Goal: Information Seeking & Learning: Learn about a topic

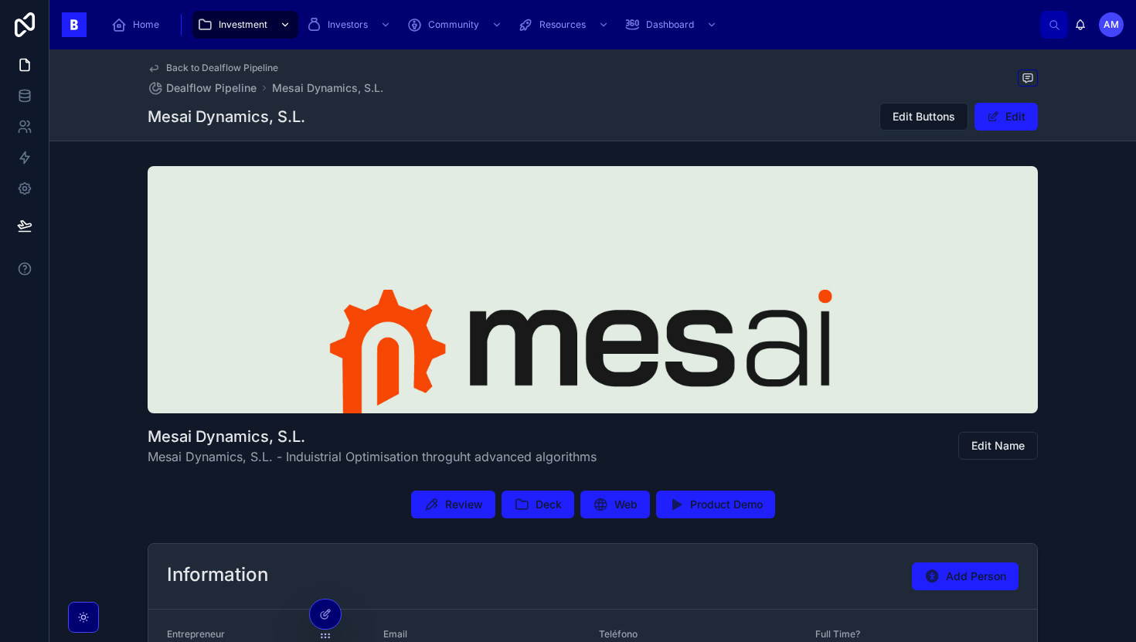
scroll to position [188, 0]
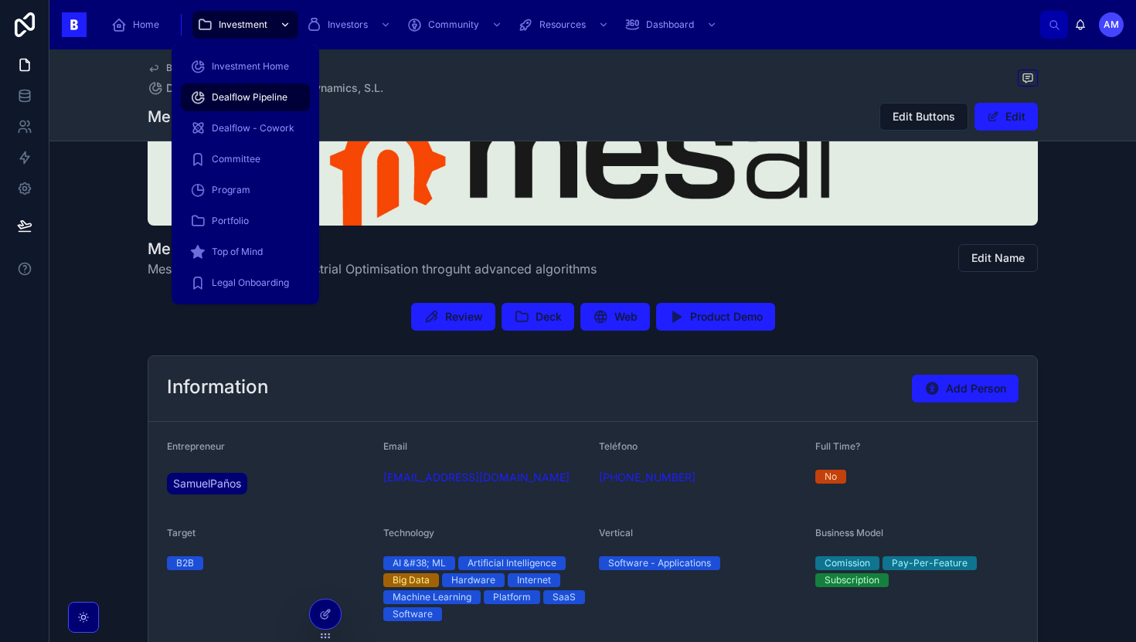
click at [235, 19] on span "Investment" at bounding box center [243, 25] width 49 height 12
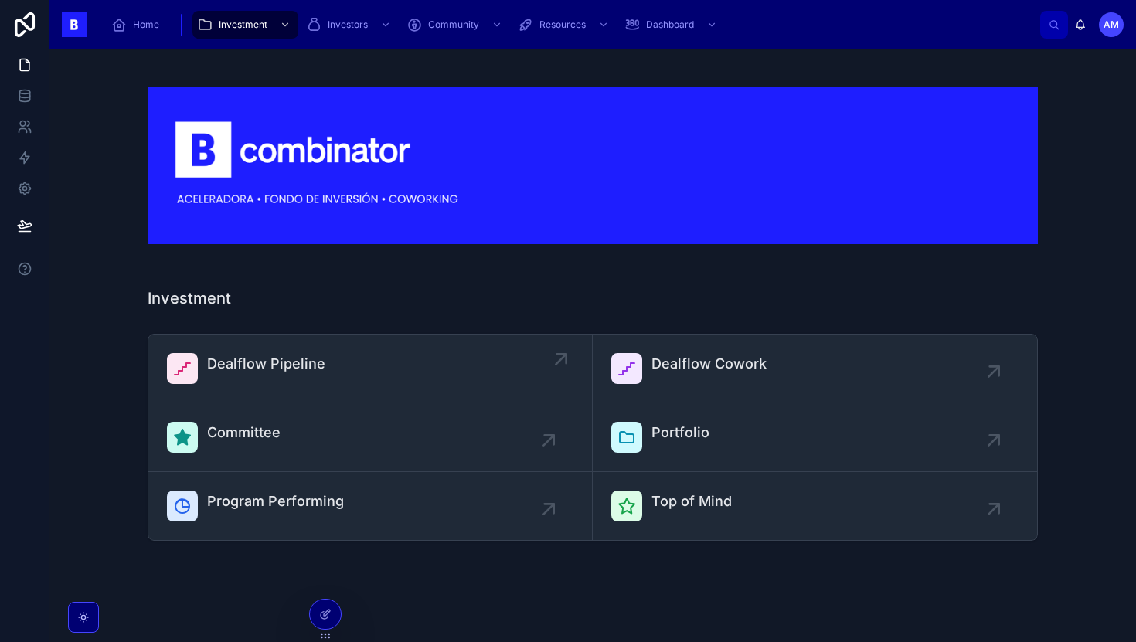
click at [391, 354] on div "Dealflow Pipeline" at bounding box center [370, 368] width 407 height 31
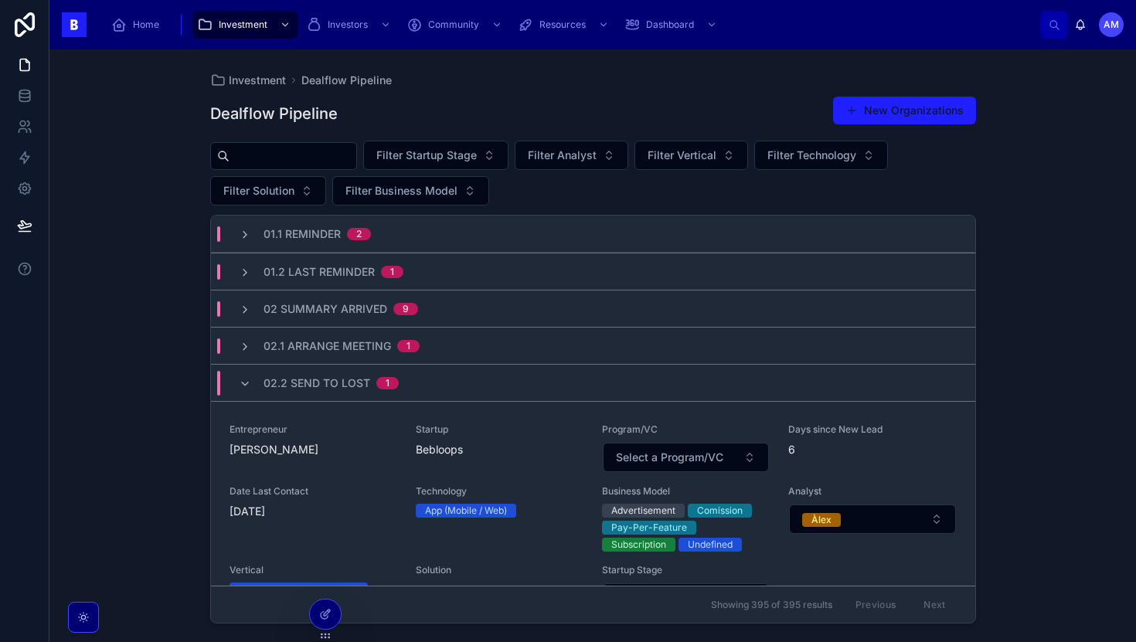
click at [328, 158] on input "text" at bounding box center [293, 156] width 127 height 22
click at [527, 149] on div "Filter Startup Stage Filter Analyst Filter Vertical Filter Technology Filter So…" at bounding box center [593, 173] width 766 height 65
click at [496, 149] on button "Filter Startup Stage" at bounding box center [435, 155] width 145 height 29
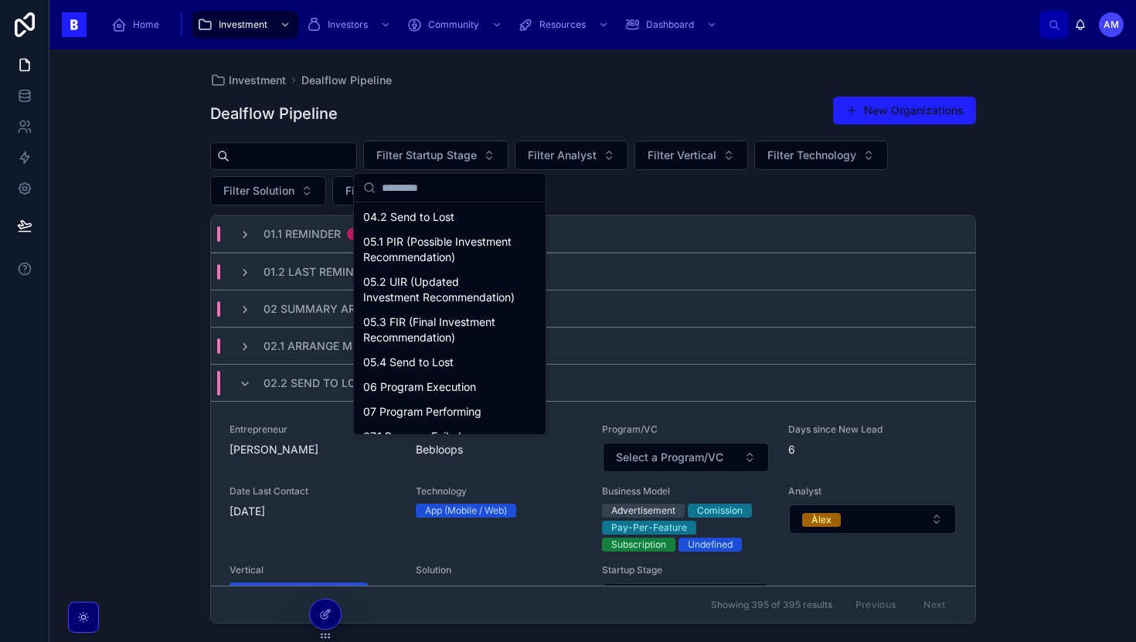
scroll to position [288, 0]
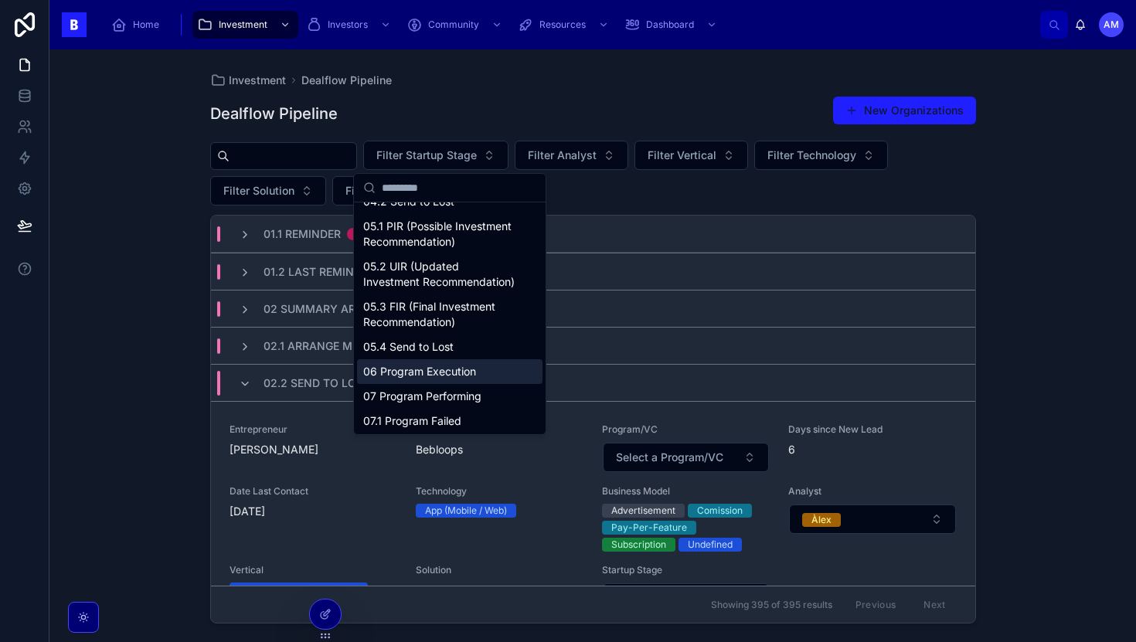
click at [438, 377] on div "06 Program Execution" at bounding box center [450, 371] width 186 height 25
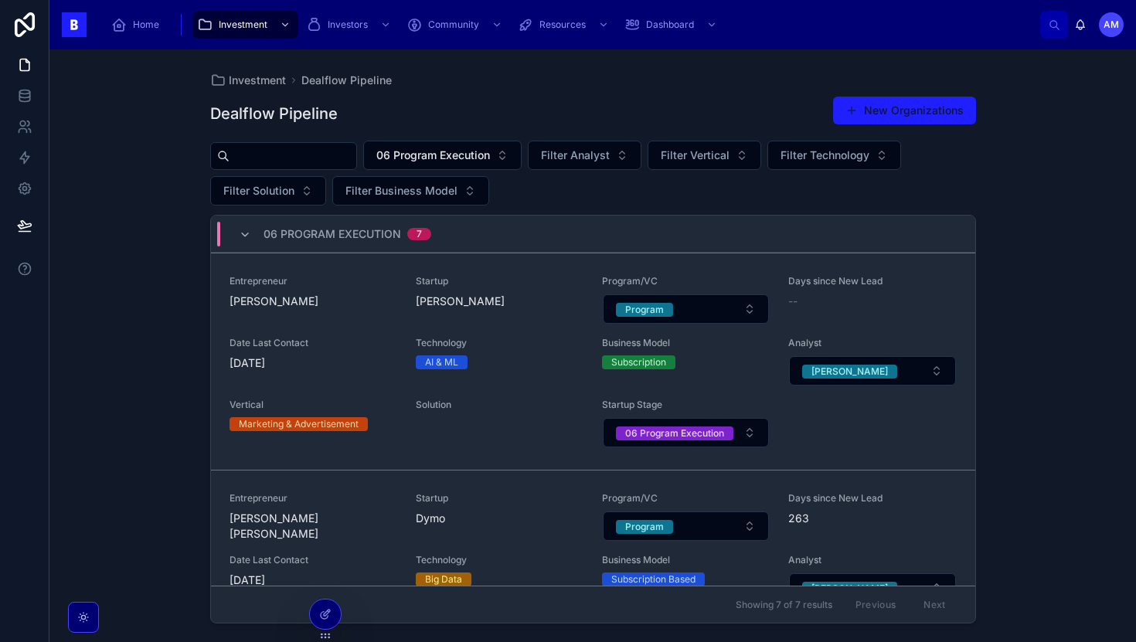
scroll to position [5, 0]
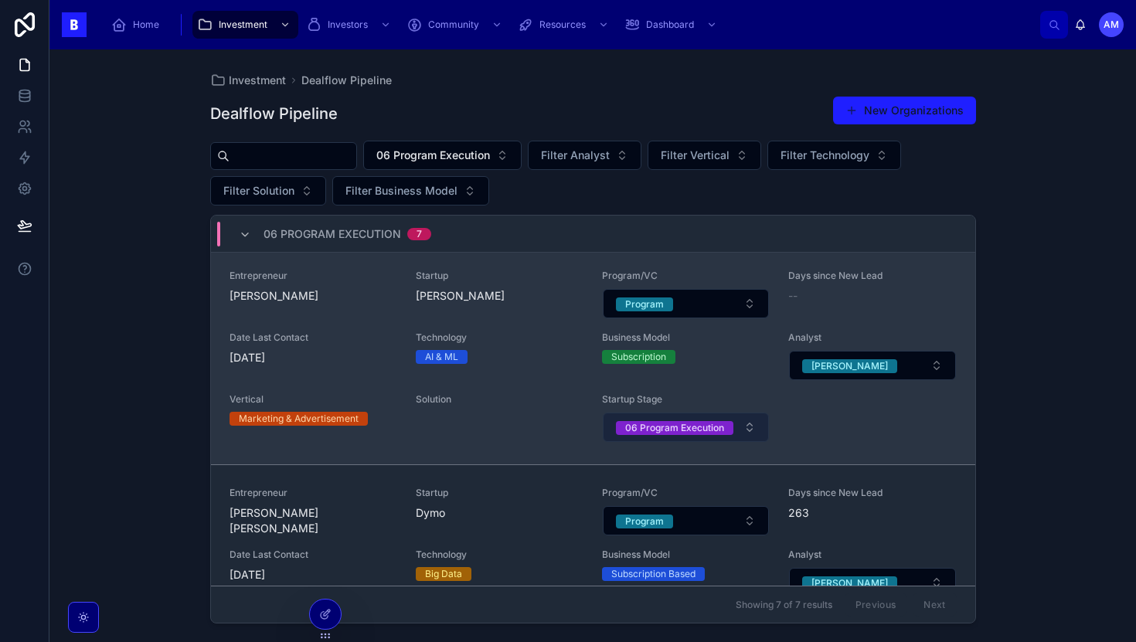
click at [712, 428] on div "06 Program Execution" at bounding box center [674, 428] width 99 height 14
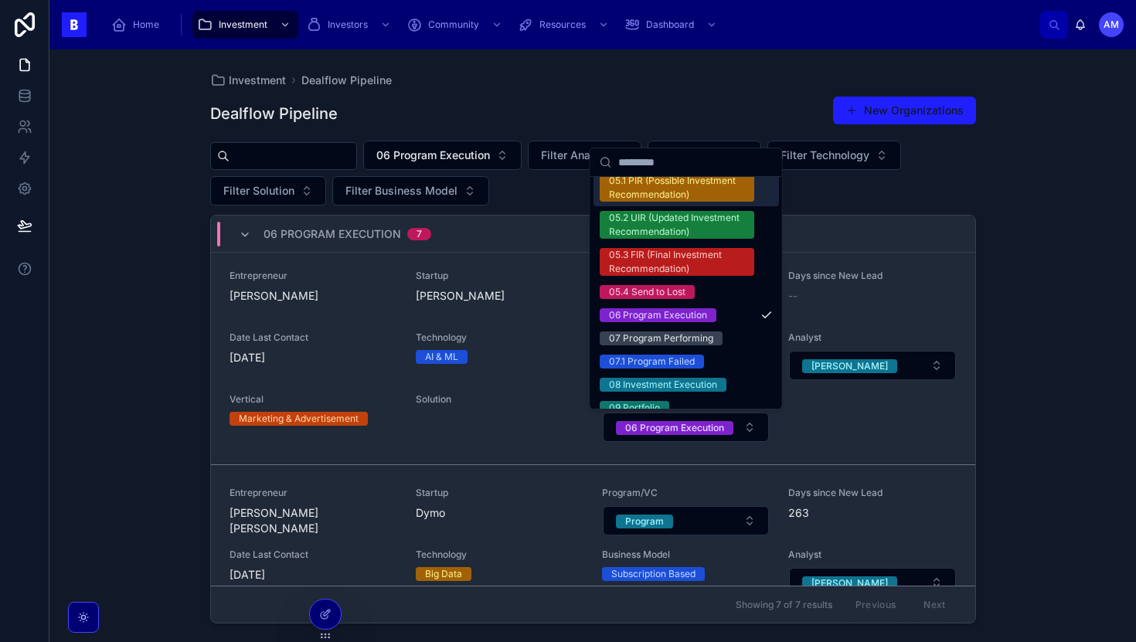
scroll to position [315, 0]
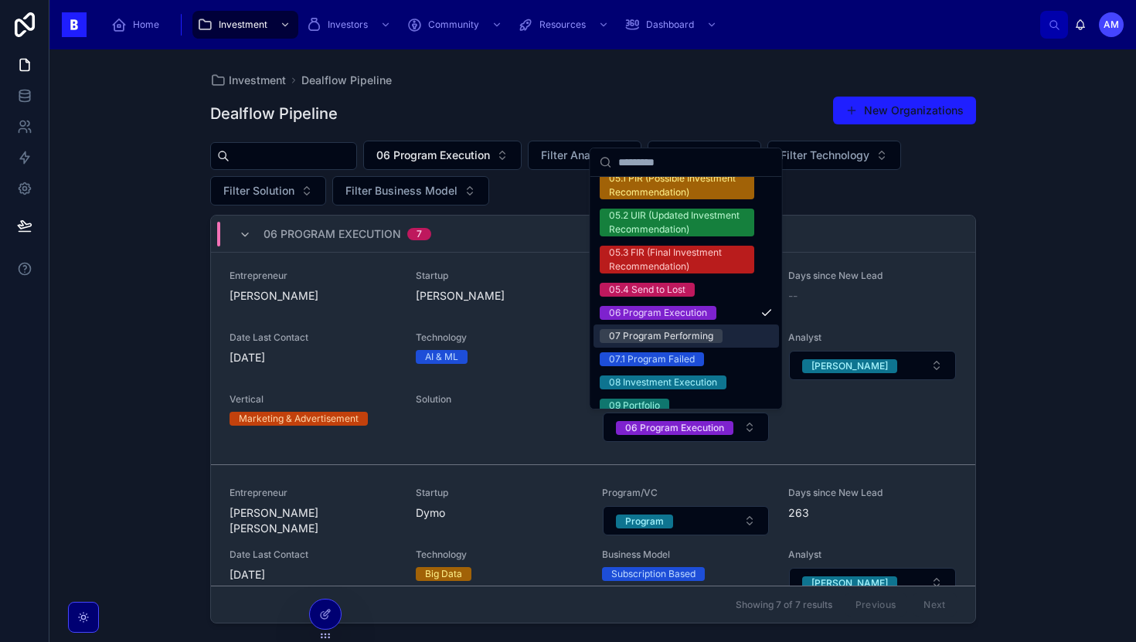
click at [679, 339] on div "07 Program Performing" at bounding box center [661, 336] width 104 height 14
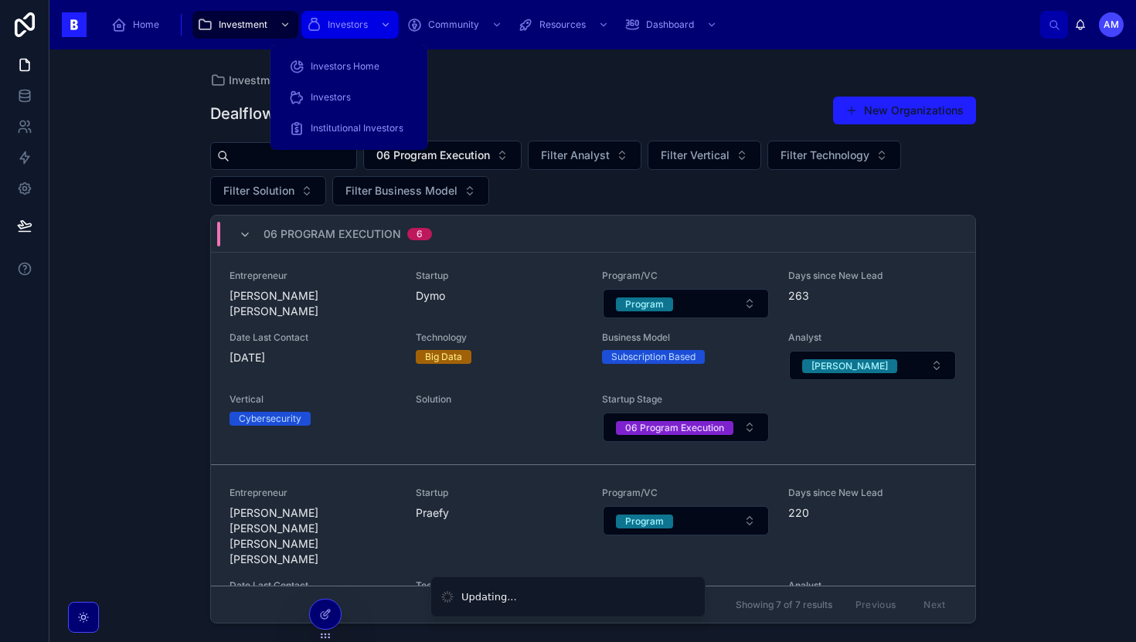
click at [335, 26] on span "Investors" at bounding box center [348, 25] width 40 height 12
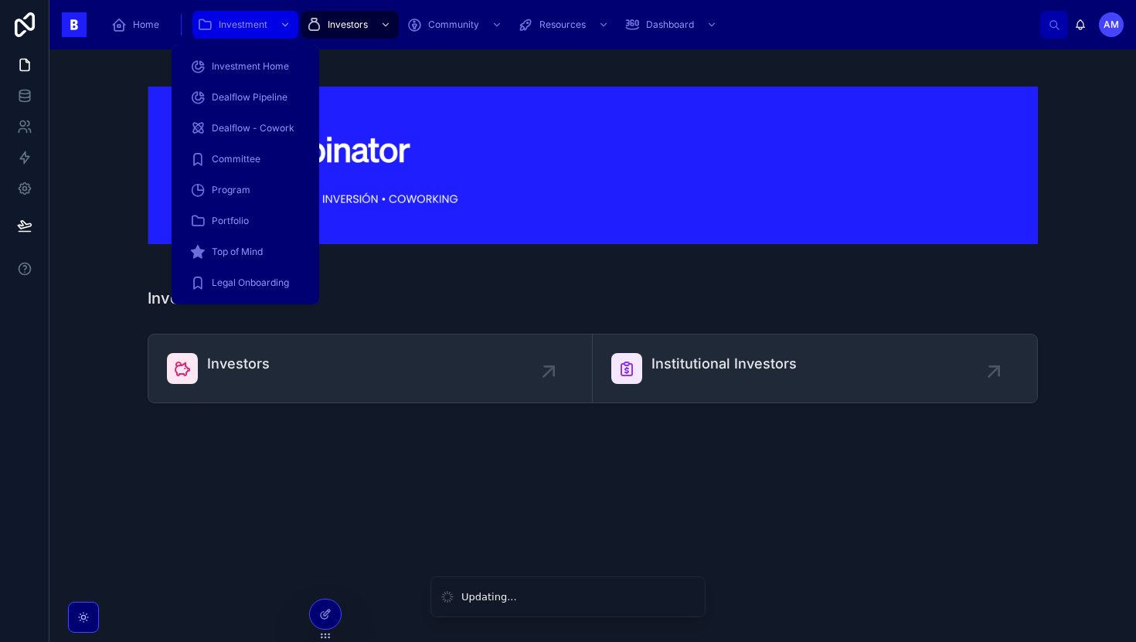
click at [271, 25] on div "Investment" at bounding box center [245, 24] width 97 height 25
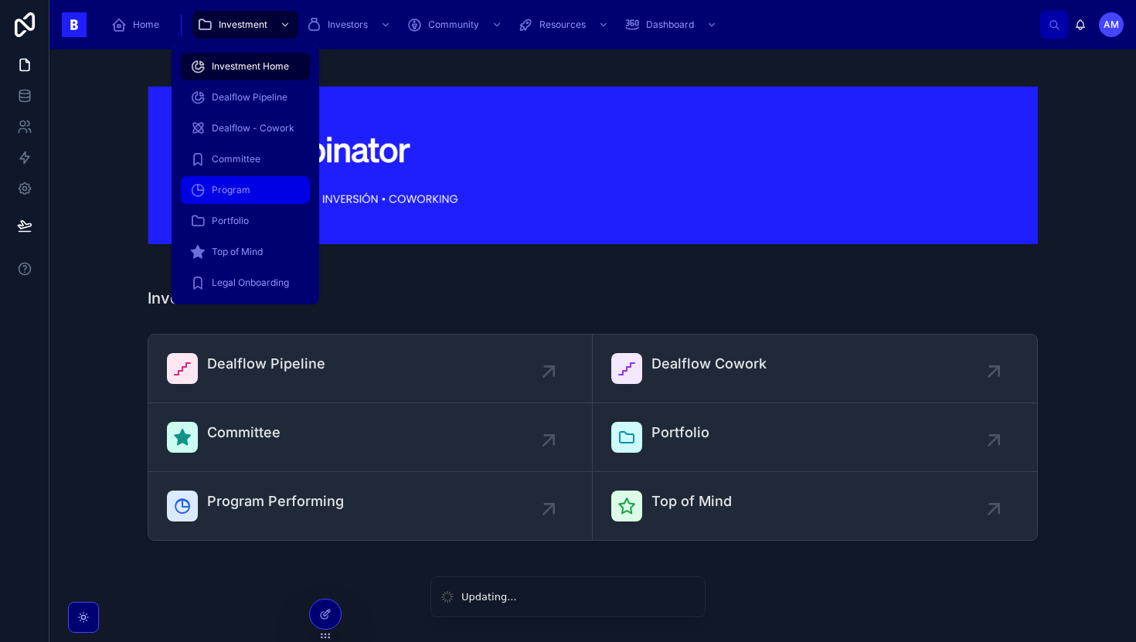
click at [247, 191] on span "Program" at bounding box center [231, 190] width 39 height 12
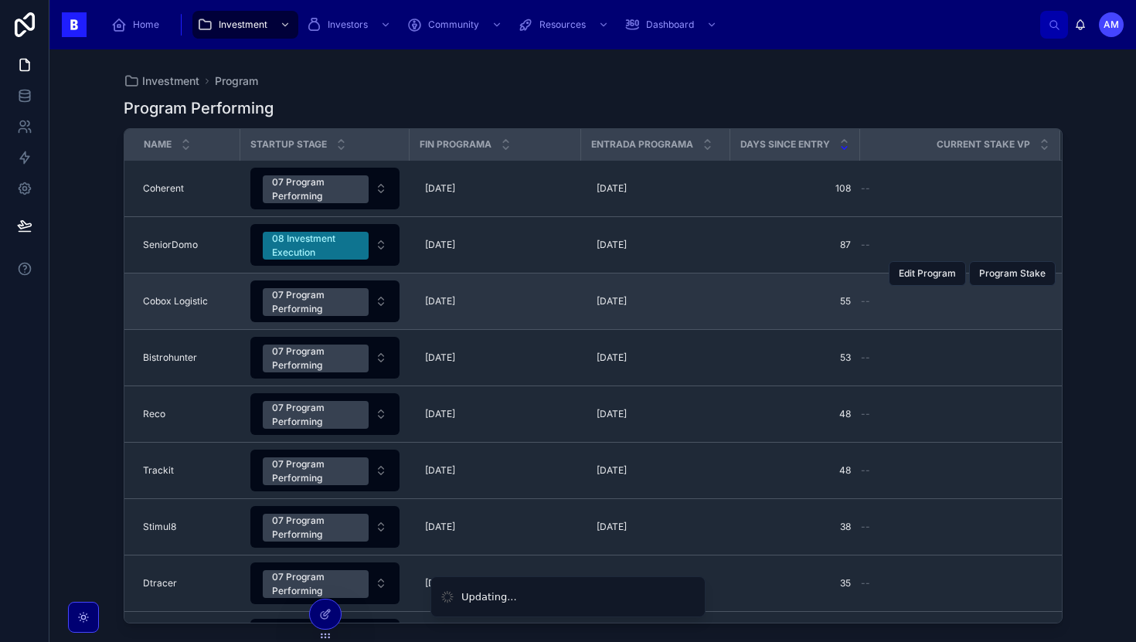
scroll to position [45, 0]
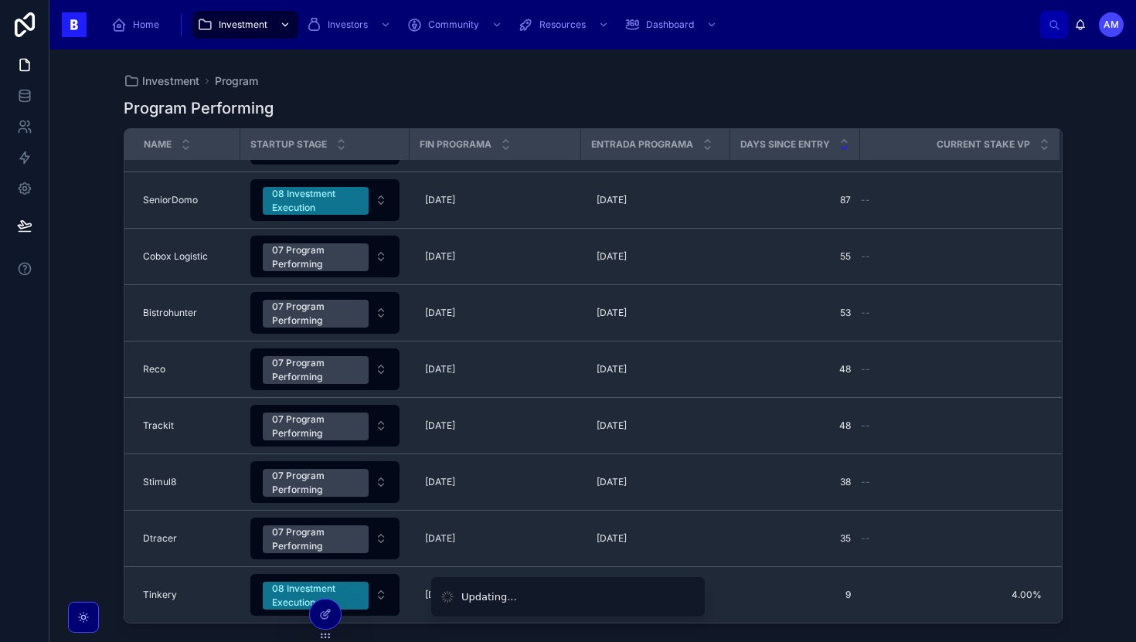
click at [243, 22] on span "Investment" at bounding box center [243, 25] width 49 height 12
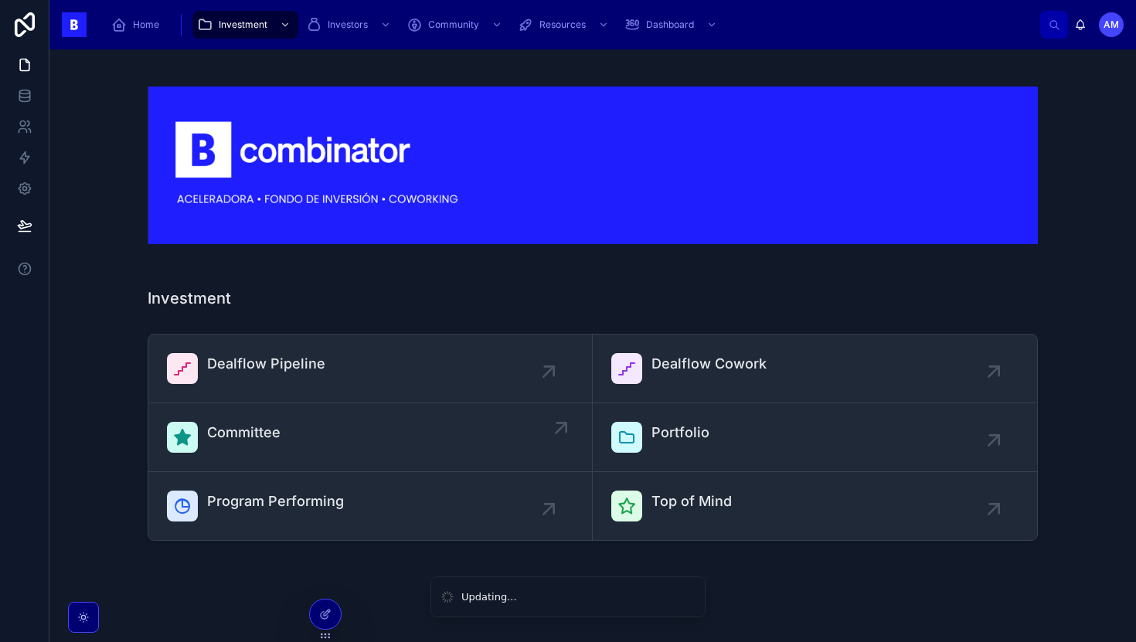
click at [295, 404] on link "Committee" at bounding box center [370, 438] width 445 height 69
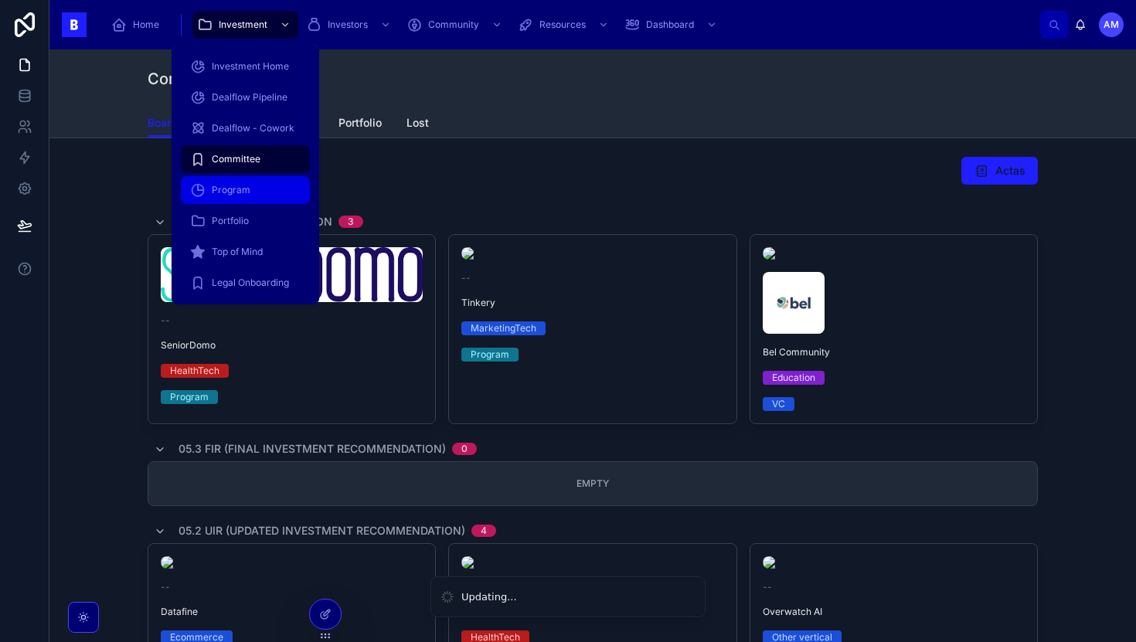
click at [250, 185] on div "Program" at bounding box center [245, 190] width 111 height 25
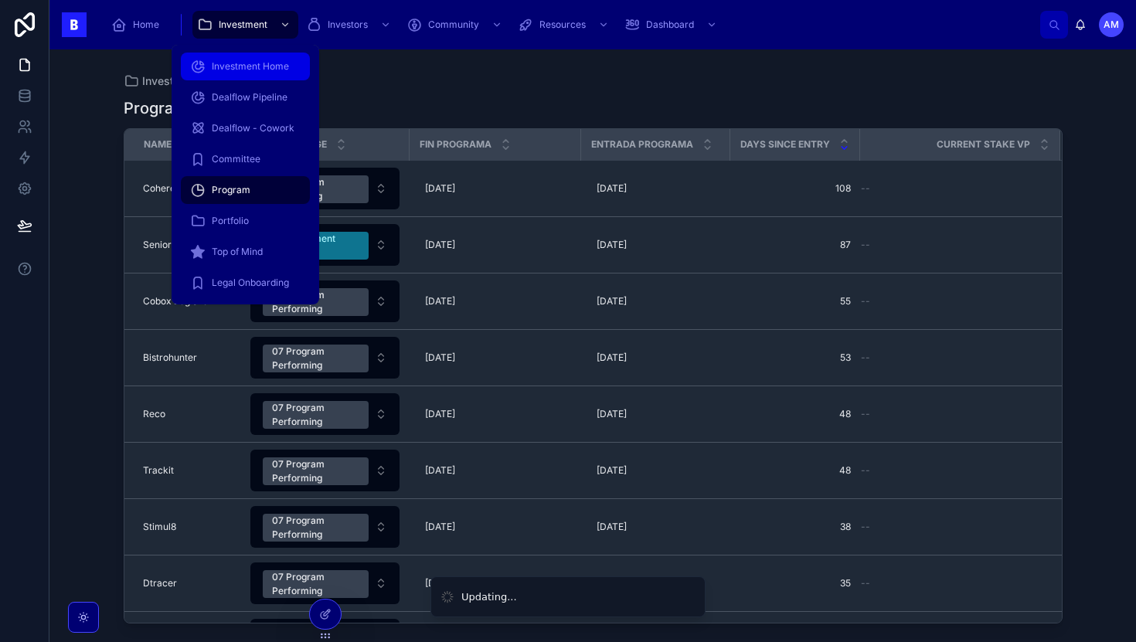
click at [260, 71] on span "Investment Home" at bounding box center [250, 66] width 77 height 12
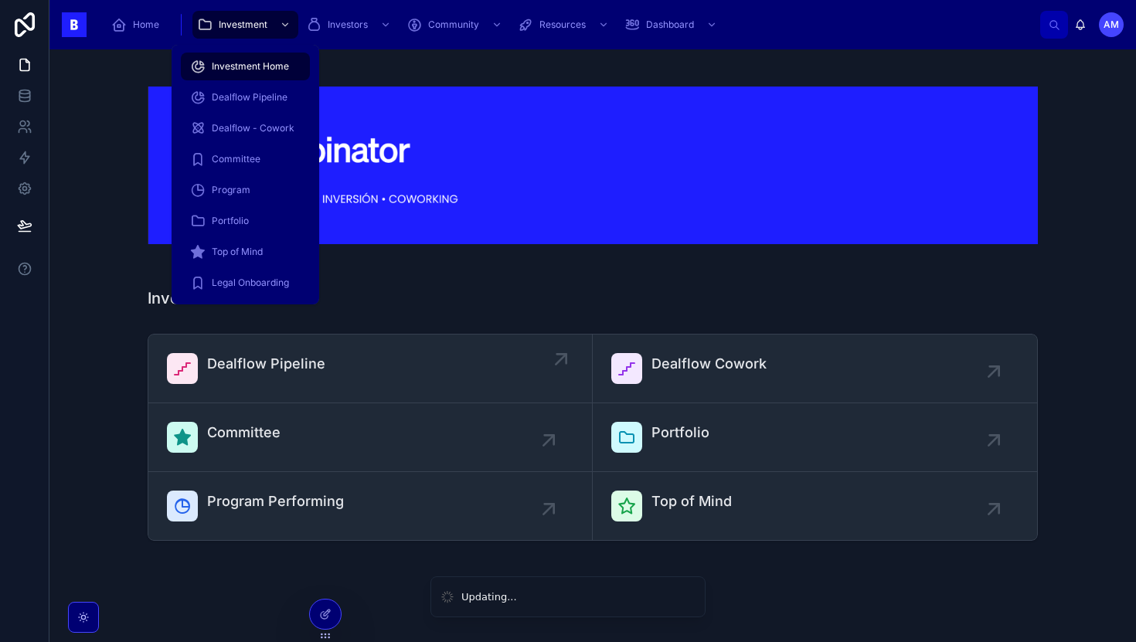
click at [303, 359] on span "Dealflow Pipeline" at bounding box center [266, 364] width 118 height 22
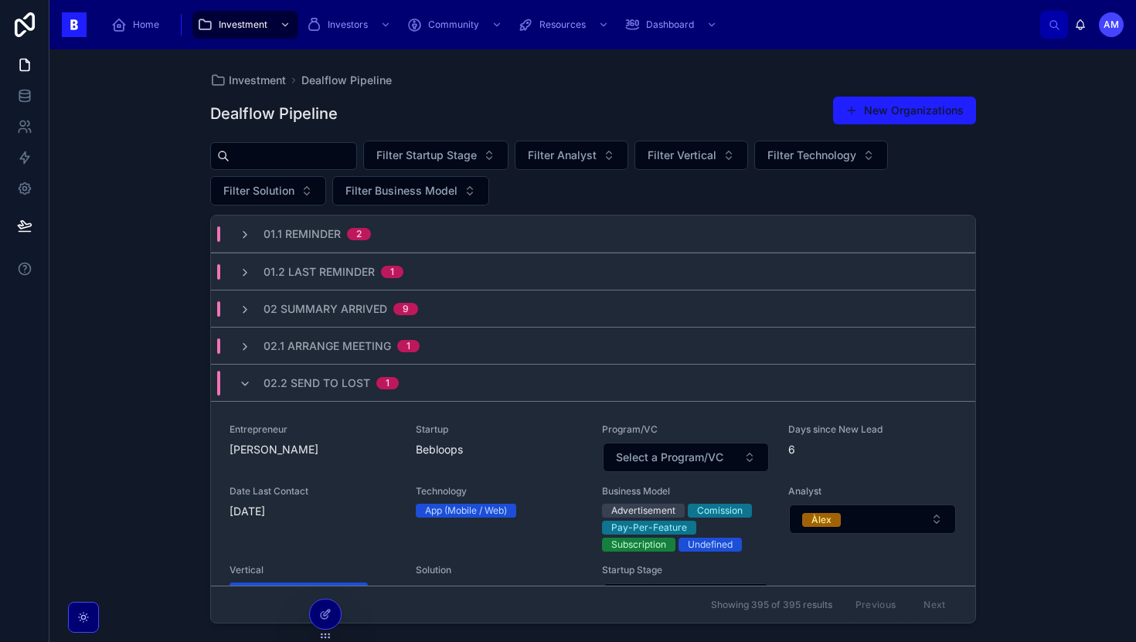
click at [318, 156] on input "text" at bounding box center [293, 156] width 127 height 22
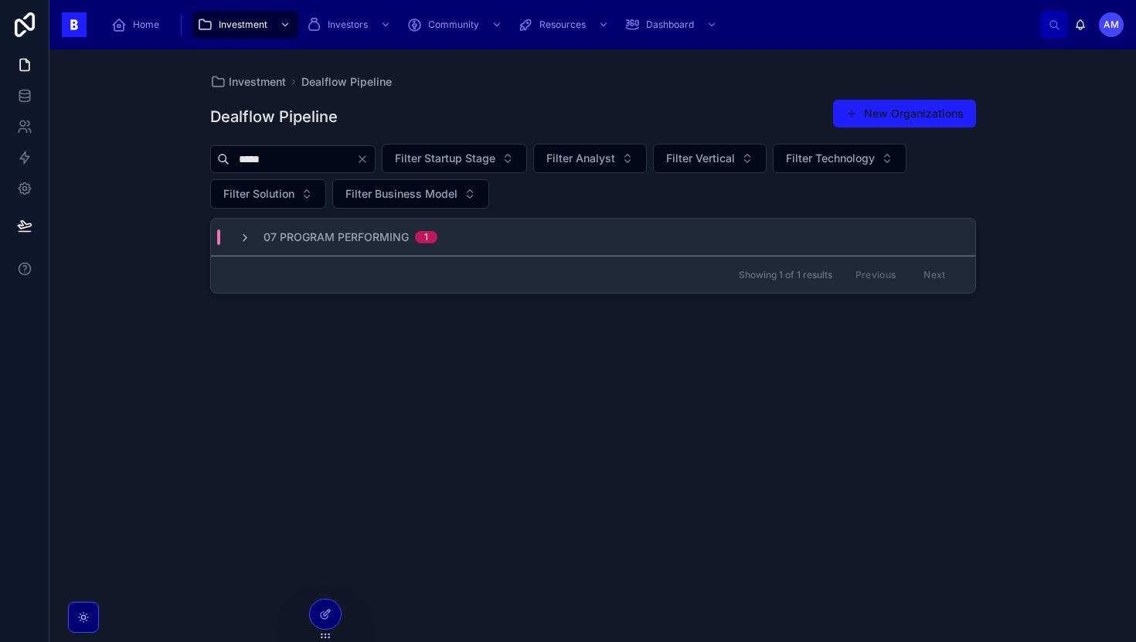
type input "*****"
click at [383, 229] on div "07 Program Performing 1" at bounding box center [593, 237] width 765 height 37
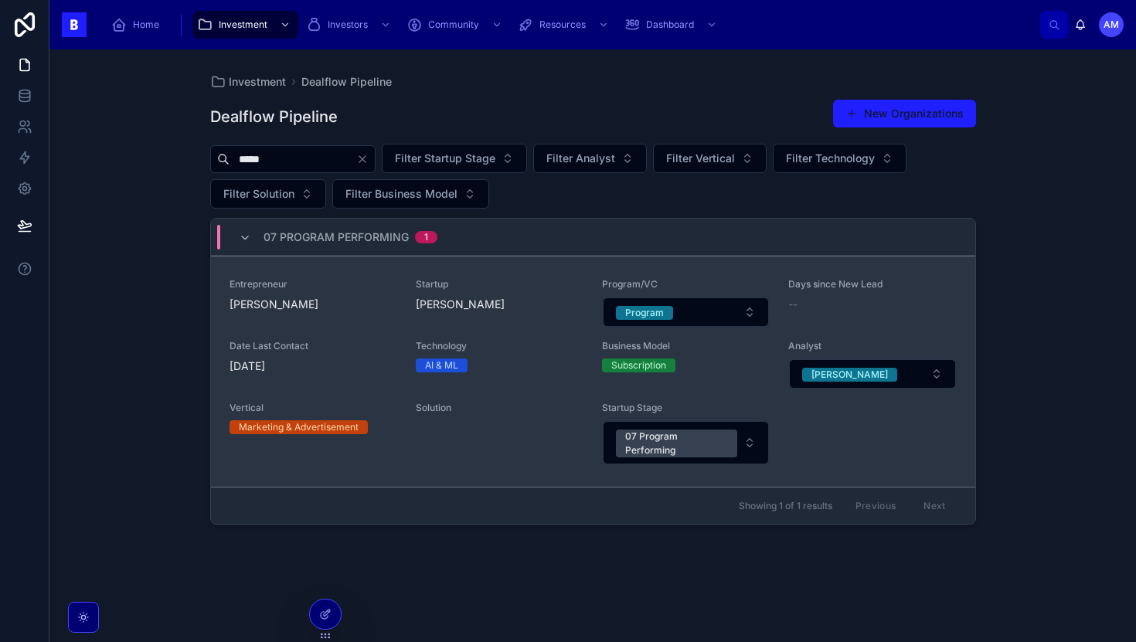
click at [484, 301] on span "[PERSON_NAME]" at bounding box center [500, 304] width 168 height 15
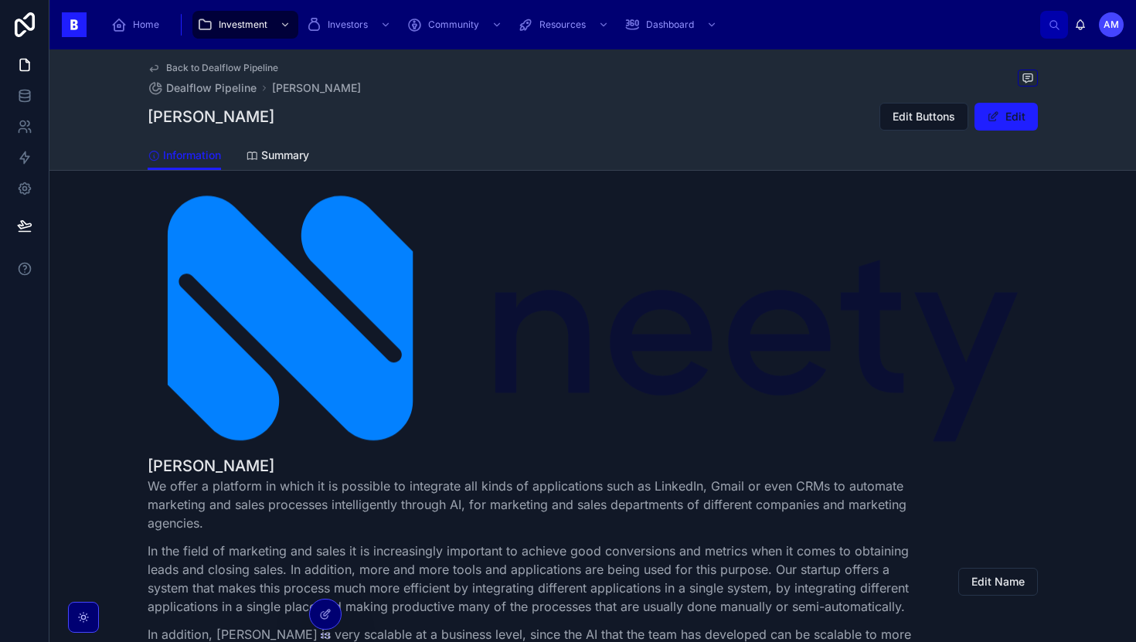
scroll to position [1088, 0]
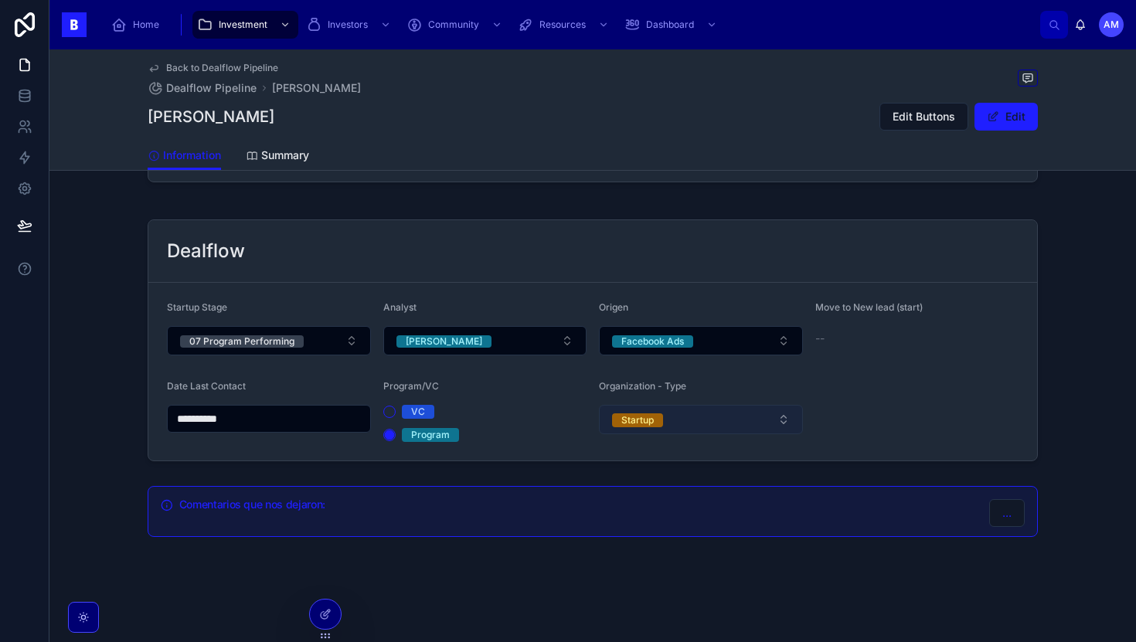
click at [643, 415] on div "Startup" at bounding box center [638, 421] width 32 height 14
click at [643, 415] on span "Select a Organization - Type" at bounding box center [686, 419] width 148 height 15
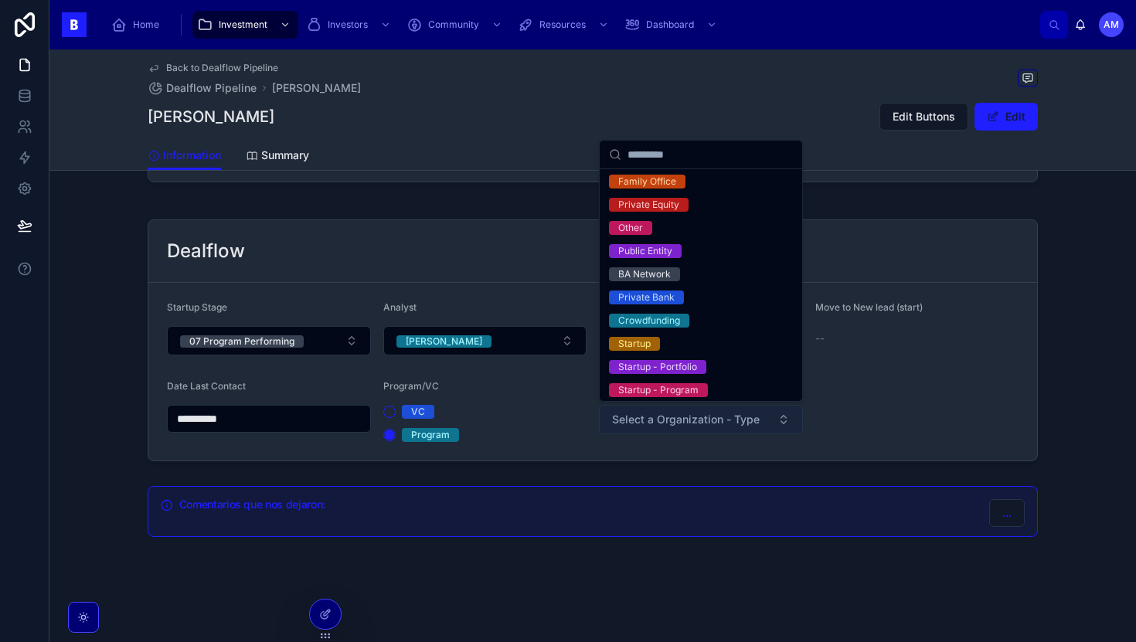
scroll to position [145, 0]
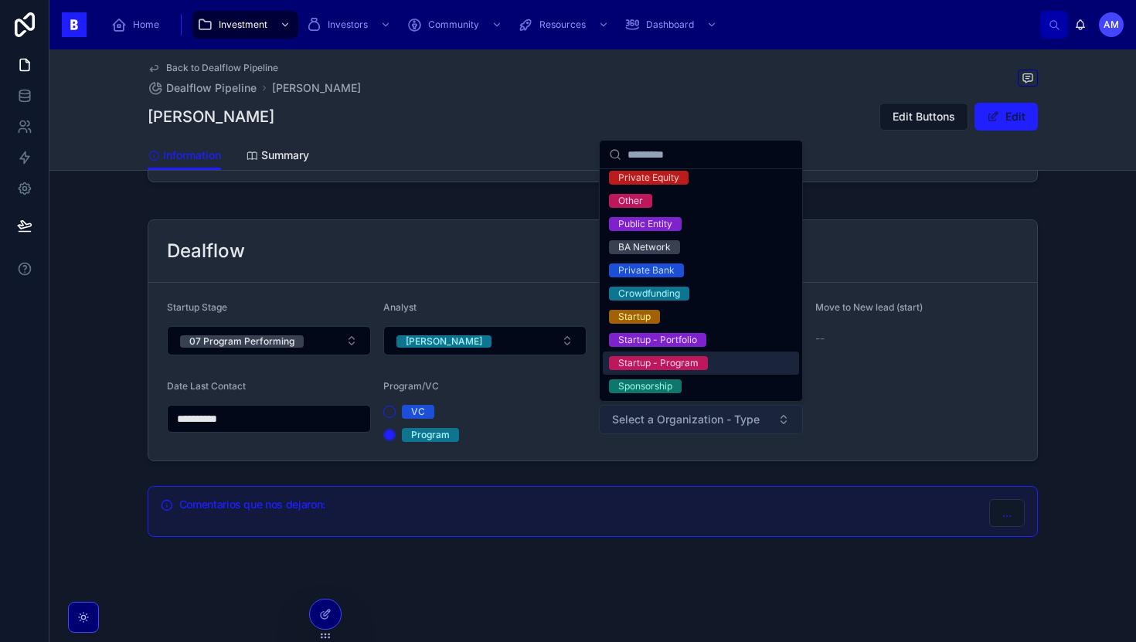
click at [666, 366] on div "Startup - Program" at bounding box center [658, 363] width 80 height 14
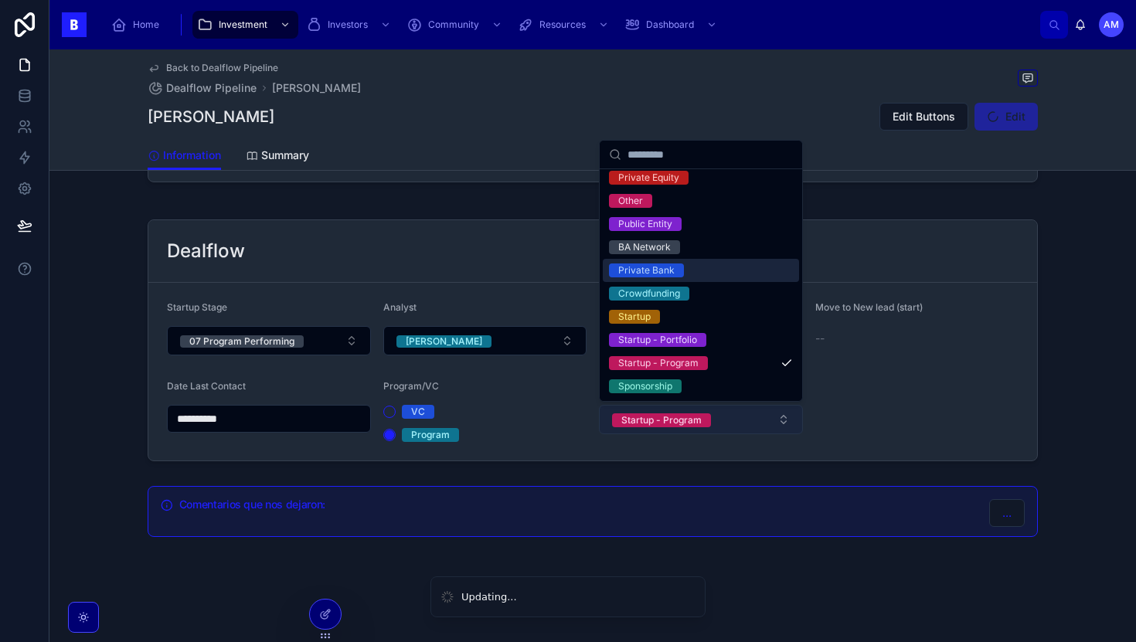
click at [537, 103] on div "[PERSON_NAME] Edit Buttons Edit" at bounding box center [593, 116] width 891 height 29
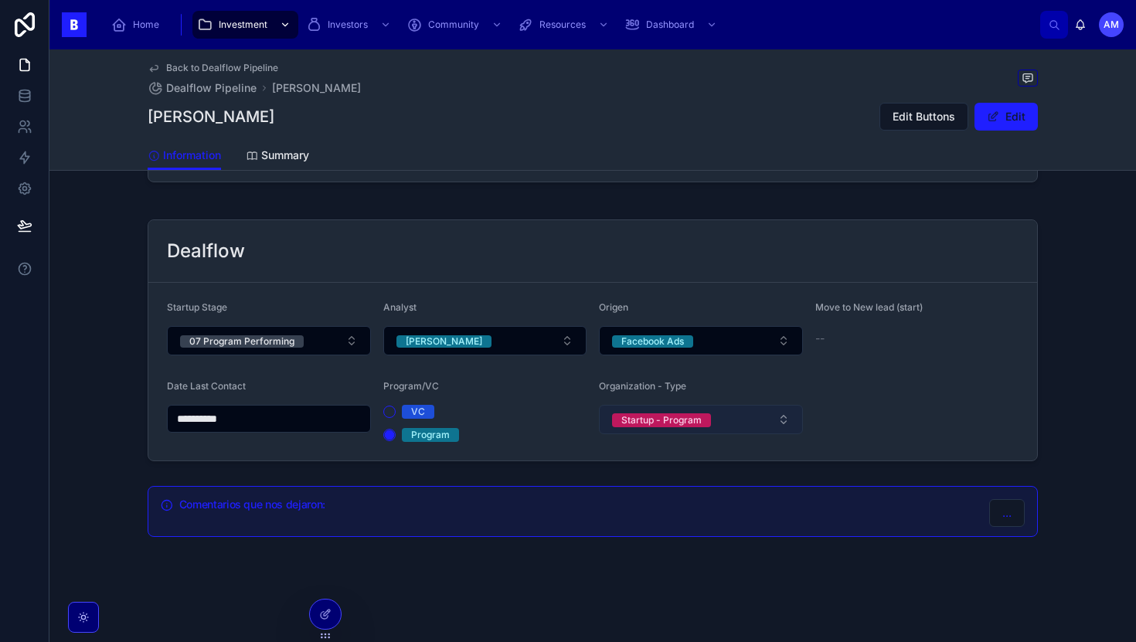
click at [261, 32] on div "Investment" at bounding box center [245, 24] width 97 height 25
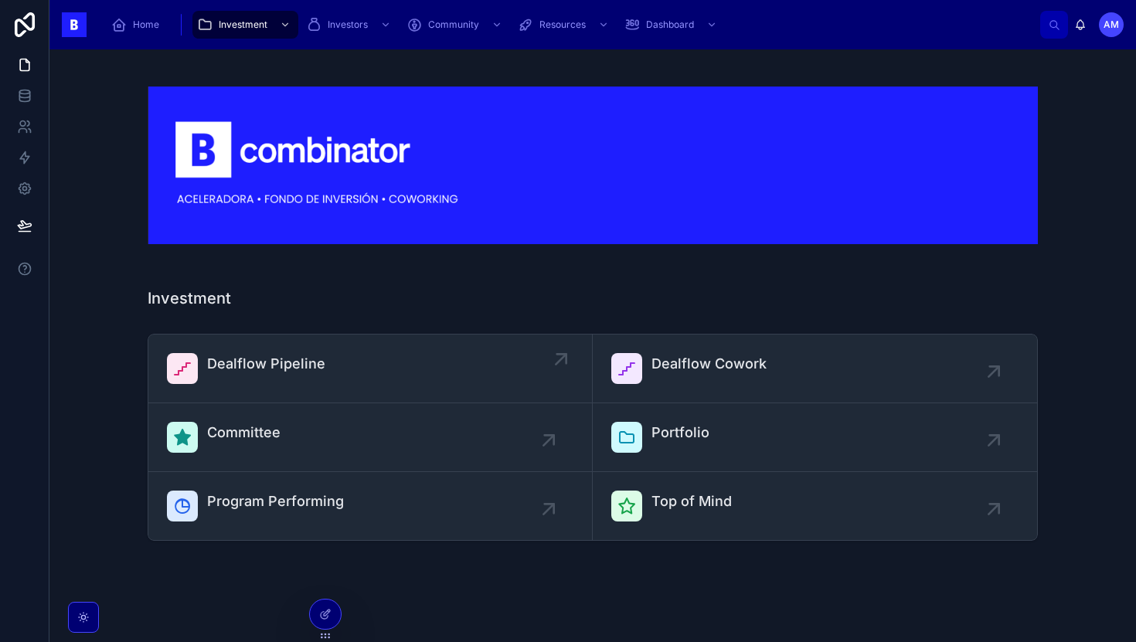
click at [345, 365] on div "Dealflow Pipeline" at bounding box center [370, 368] width 407 height 31
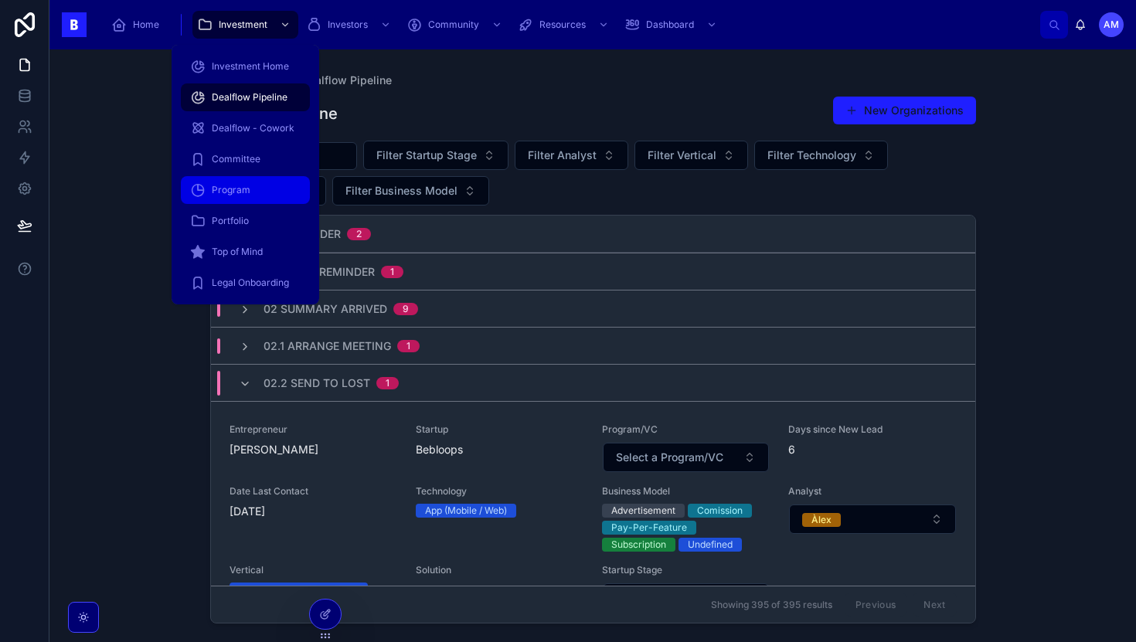
click at [267, 203] on link "Program" at bounding box center [245, 190] width 129 height 28
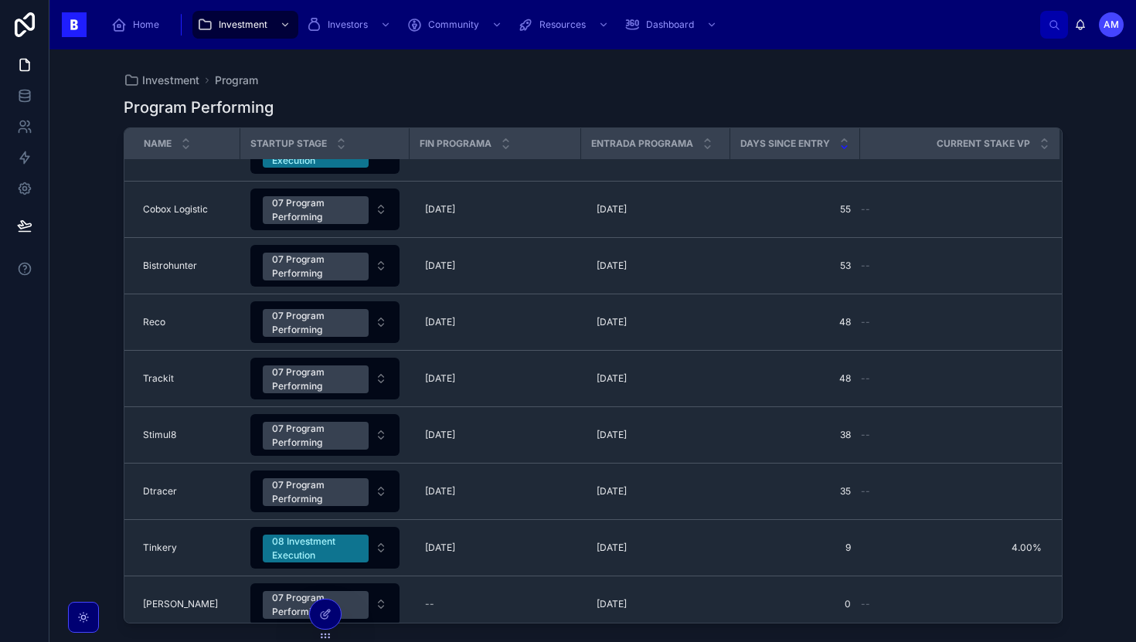
scroll to position [100, 0]
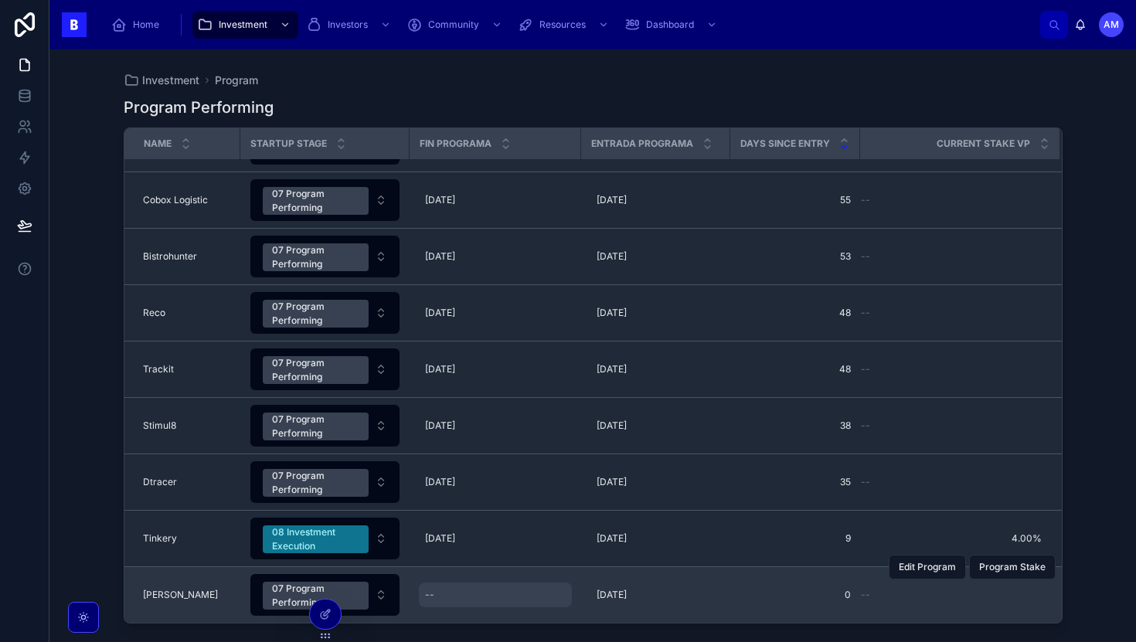
click at [449, 604] on div "--" at bounding box center [495, 595] width 153 height 25
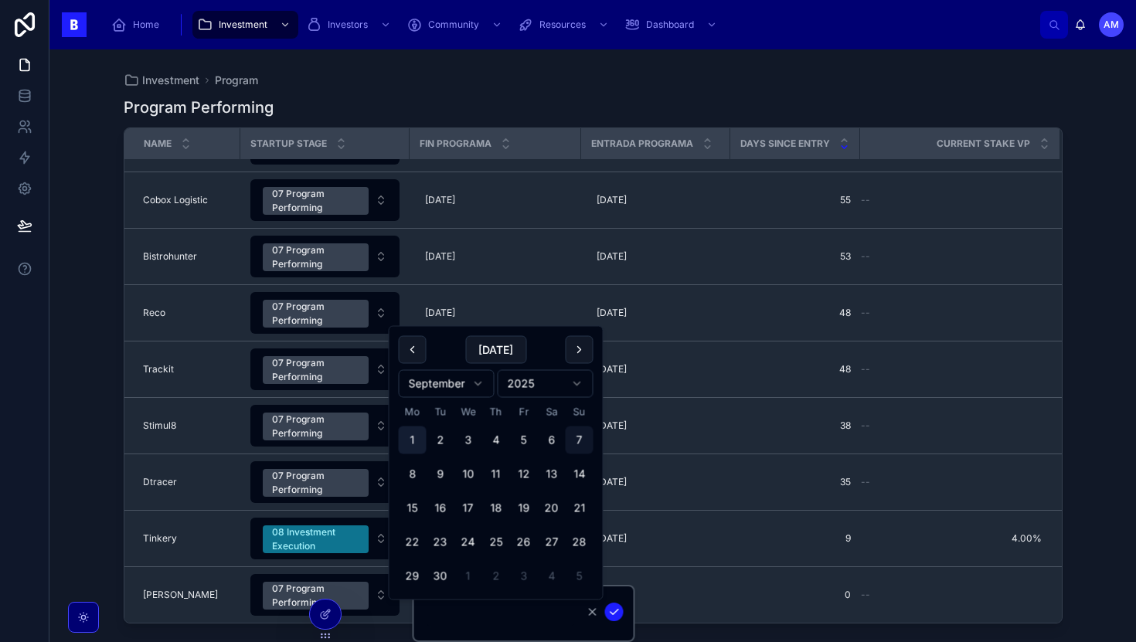
click at [420, 441] on button "1" at bounding box center [413, 441] width 28 height 28
type input "**********"
click at [1104, 388] on div "Investment Program Program Performing Name Startup Stage Fin Programa Entrada P…" at bounding box center [592, 345] width 1087 height 593
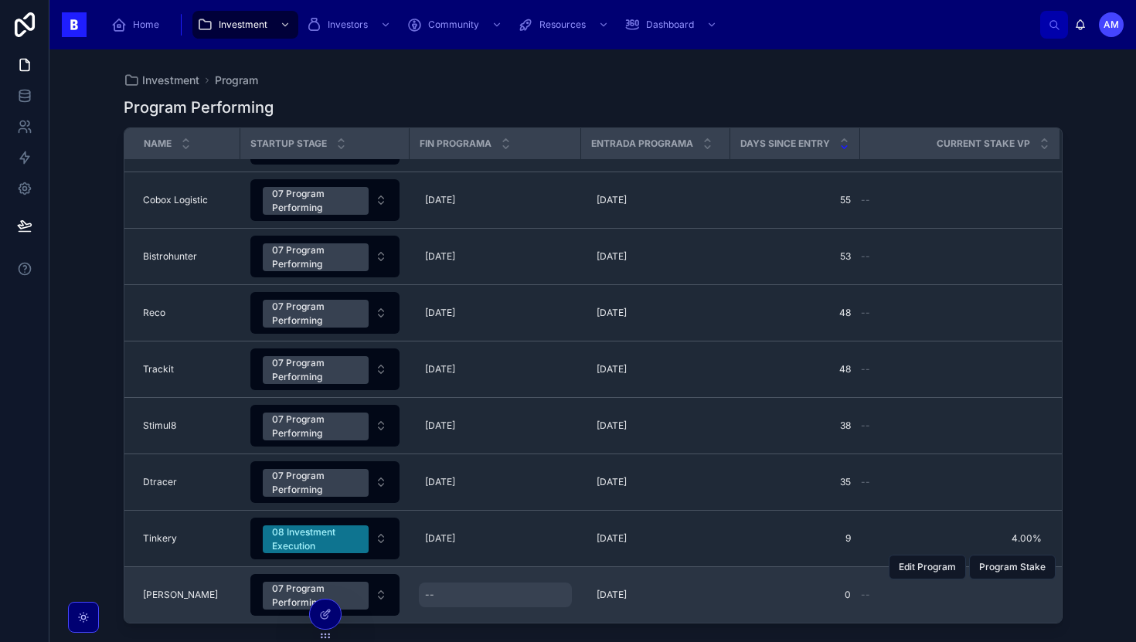
click at [474, 597] on div "--" at bounding box center [495, 595] width 153 height 25
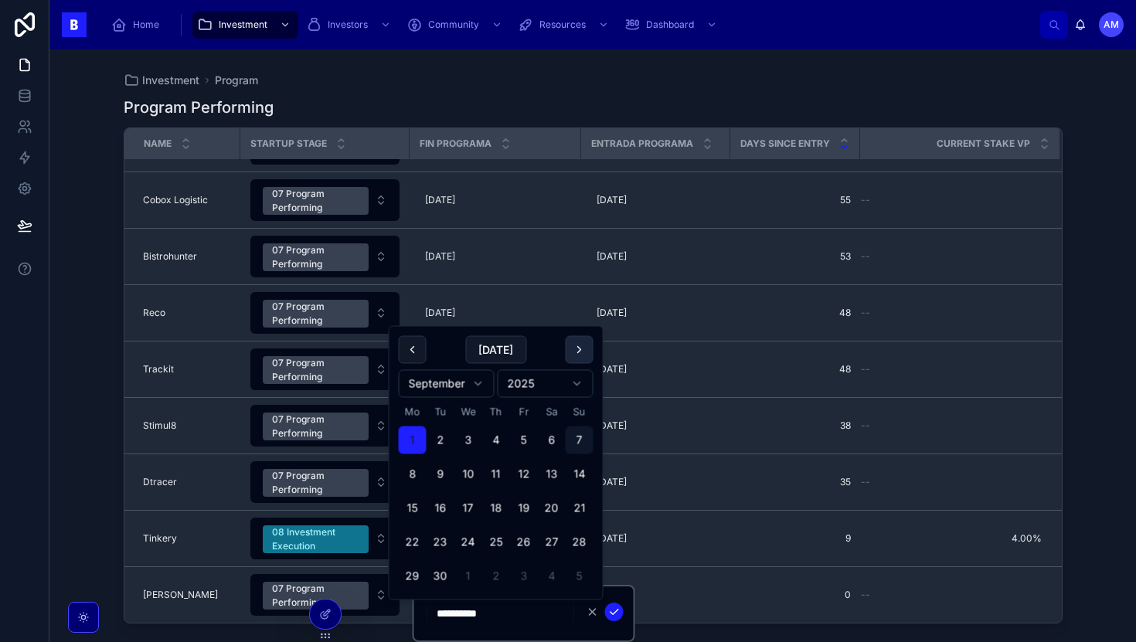
click at [584, 353] on button at bounding box center [580, 350] width 28 height 28
click at [420, 350] on button at bounding box center [413, 350] width 28 height 28
click at [574, 354] on button at bounding box center [580, 350] width 28 height 28
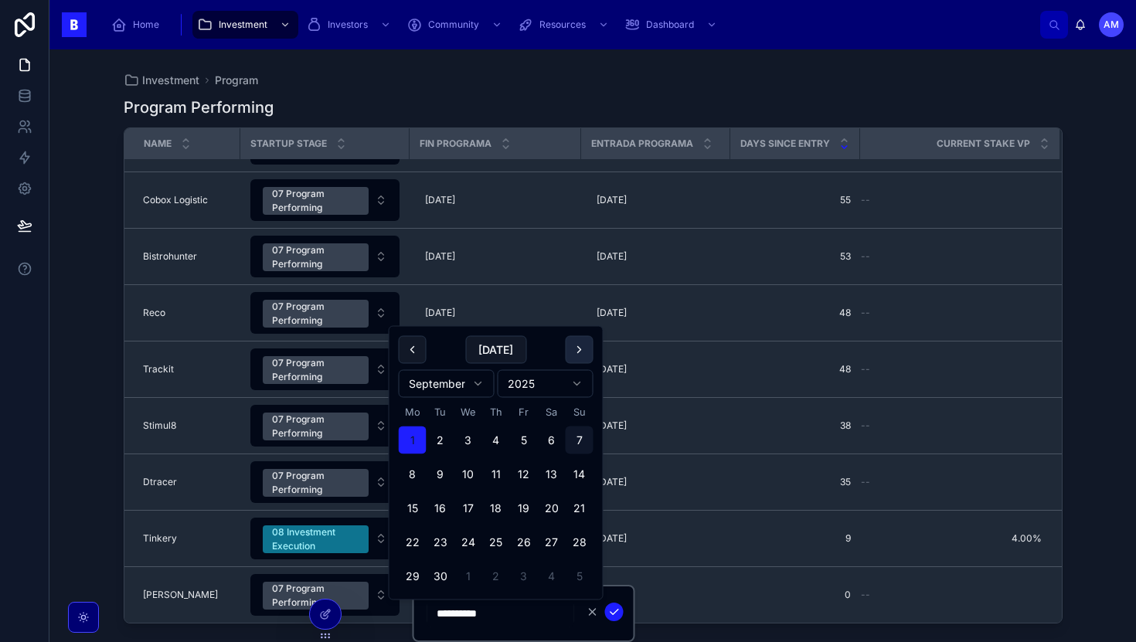
click at [585, 348] on button at bounding box center [580, 350] width 28 height 28
click at [475, 574] on button "31" at bounding box center [469, 577] width 28 height 28
type input "**********"
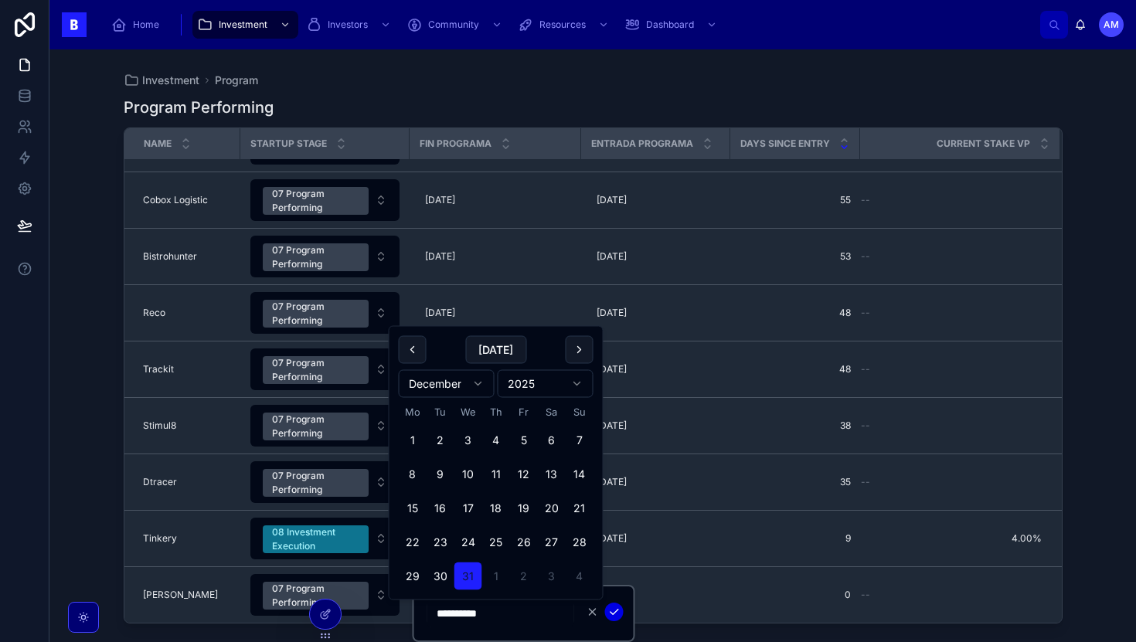
click at [613, 612] on icon "submit" at bounding box center [614, 612] width 12 height 12
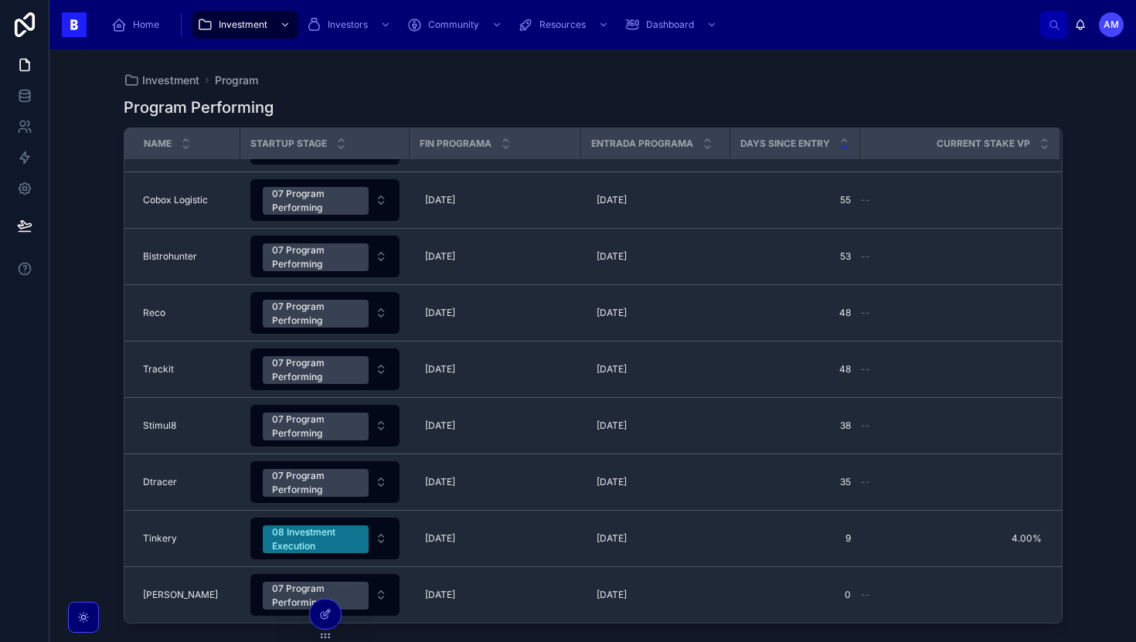
click at [94, 213] on div "Investment Program Program Performing Name Startup Stage Fin Programa Entrada P…" at bounding box center [592, 345] width 1087 height 593
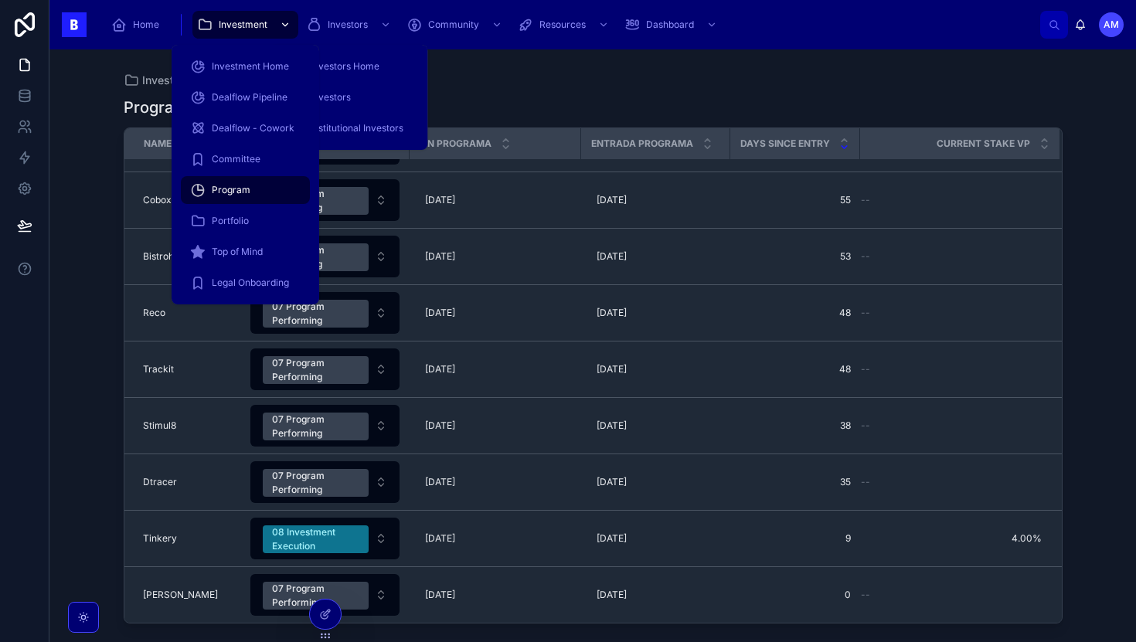
click at [261, 22] on span "Investment" at bounding box center [243, 25] width 49 height 12
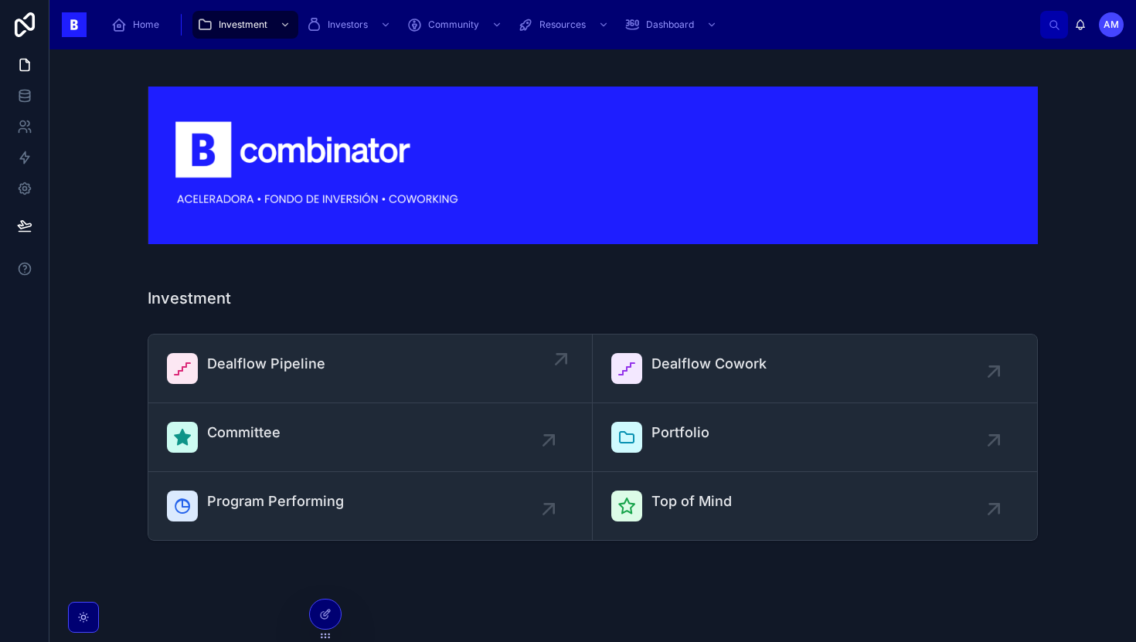
click at [264, 397] on link "Dealflow Pipeline" at bounding box center [370, 369] width 445 height 69
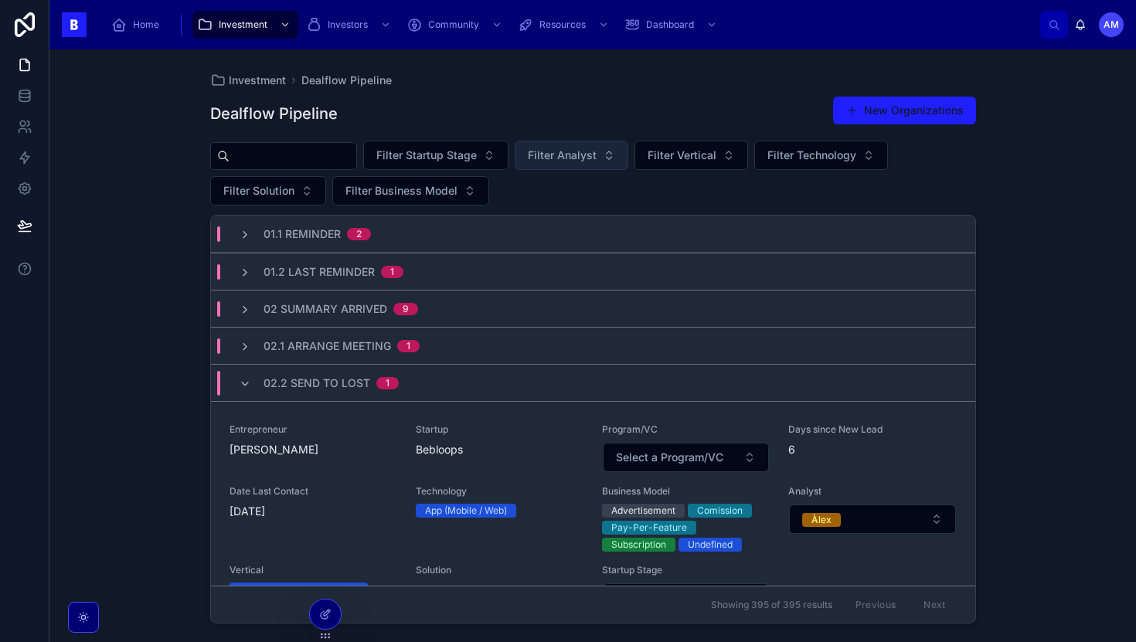
click at [541, 154] on span "Filter Analyst" at bounding box center [562, 155] width 69 height 15
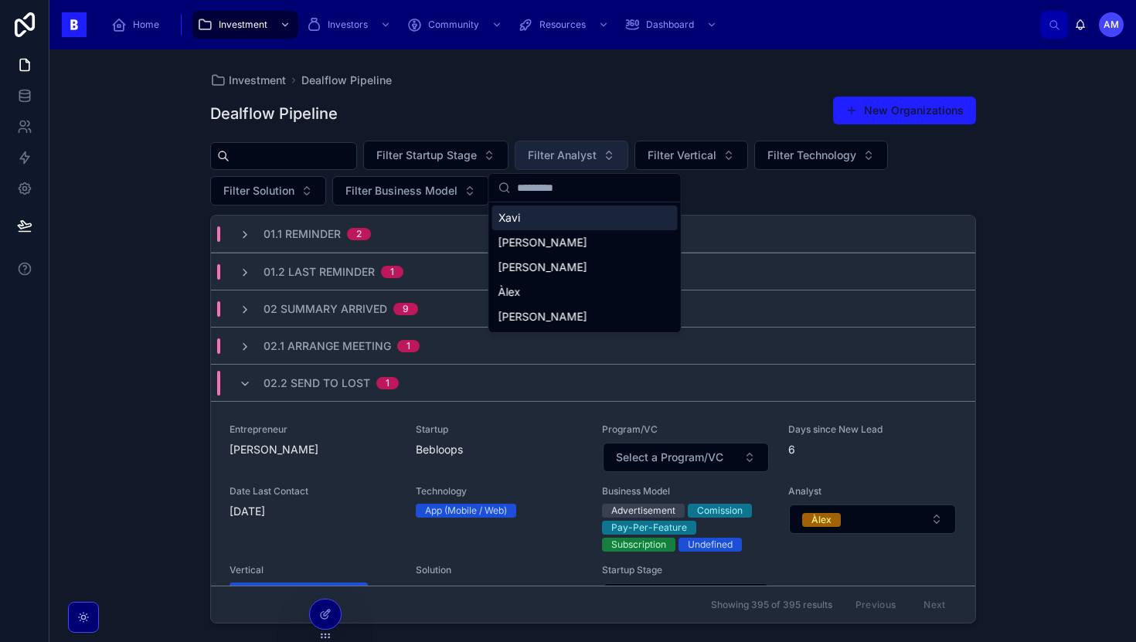
click at [559, 163] on button "Filter Analyst" at bounding box center [572, 155] width 114 height 29
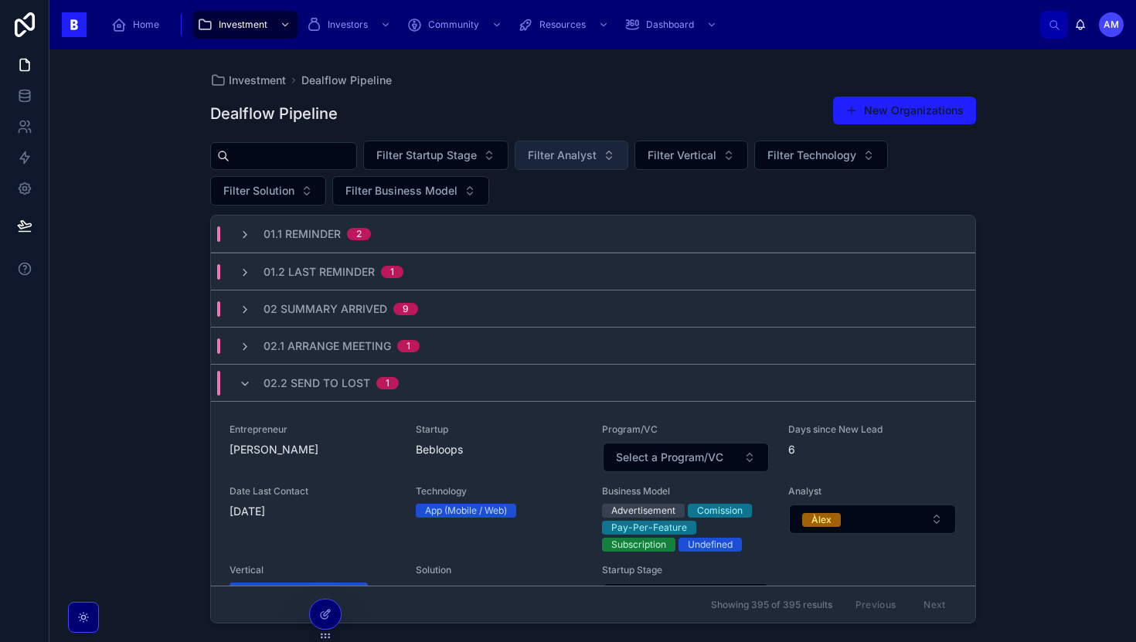
click at [574, 154] on span "Filter Analyst" at bounding box center [562, 155] width 69 height 15
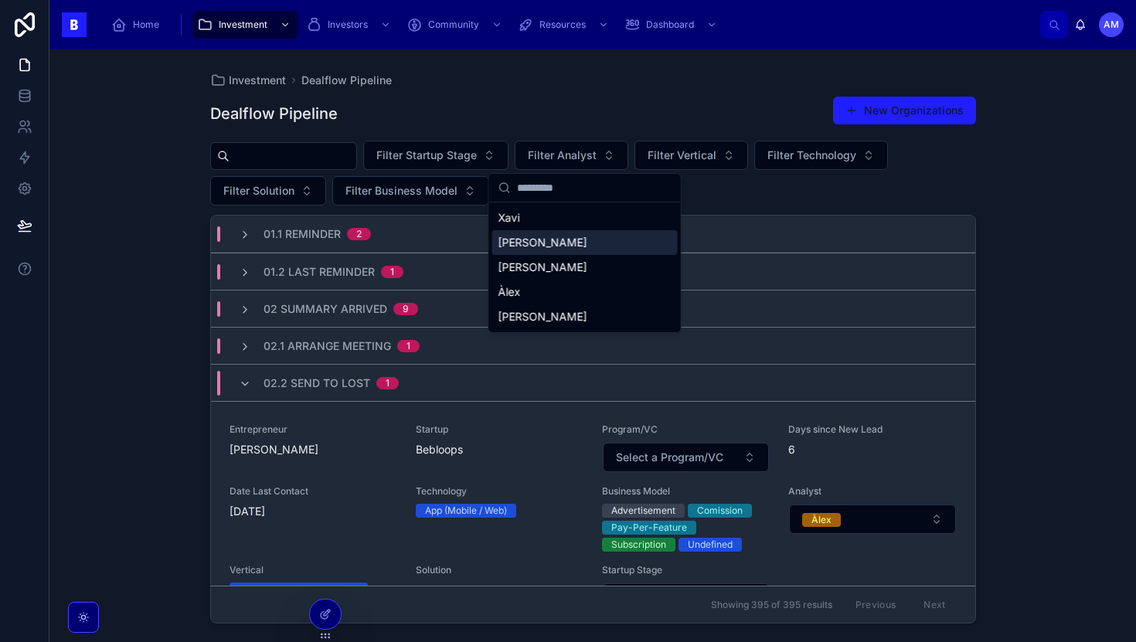
click at [547, 246] on div "[PERSON_NAME]" at bounding box center [585, 242] width 186 height 25
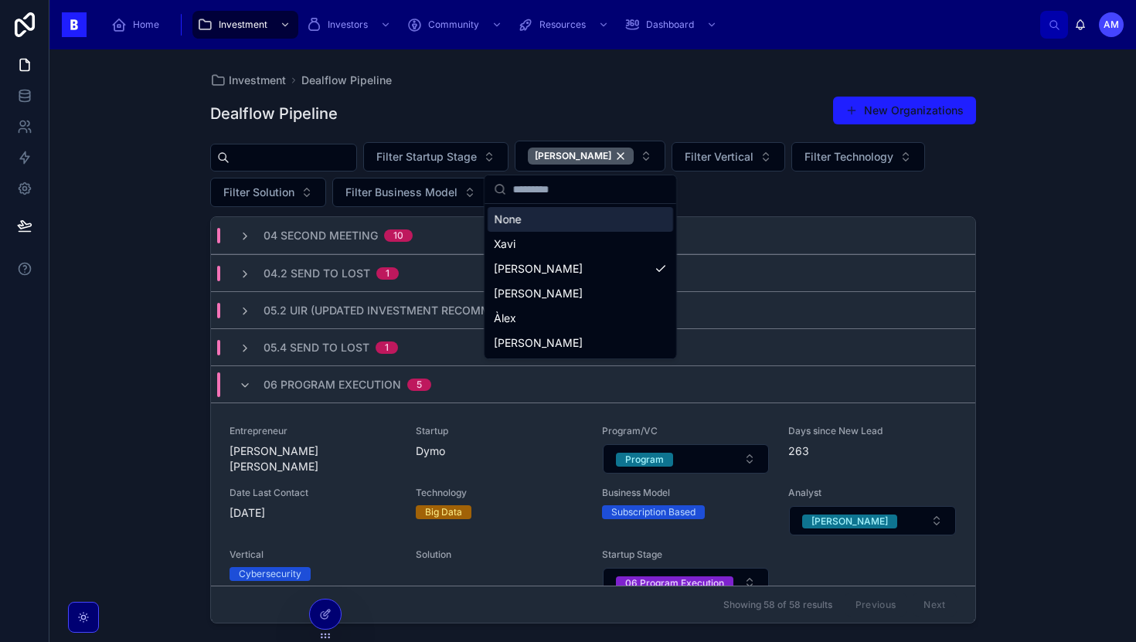
click at [120, 295] on div "Investment Dealflow Pipeline Dealflow Pipeline New Organizations Filter Startup…" at bounding box center [592, 345] width 1087 height 593
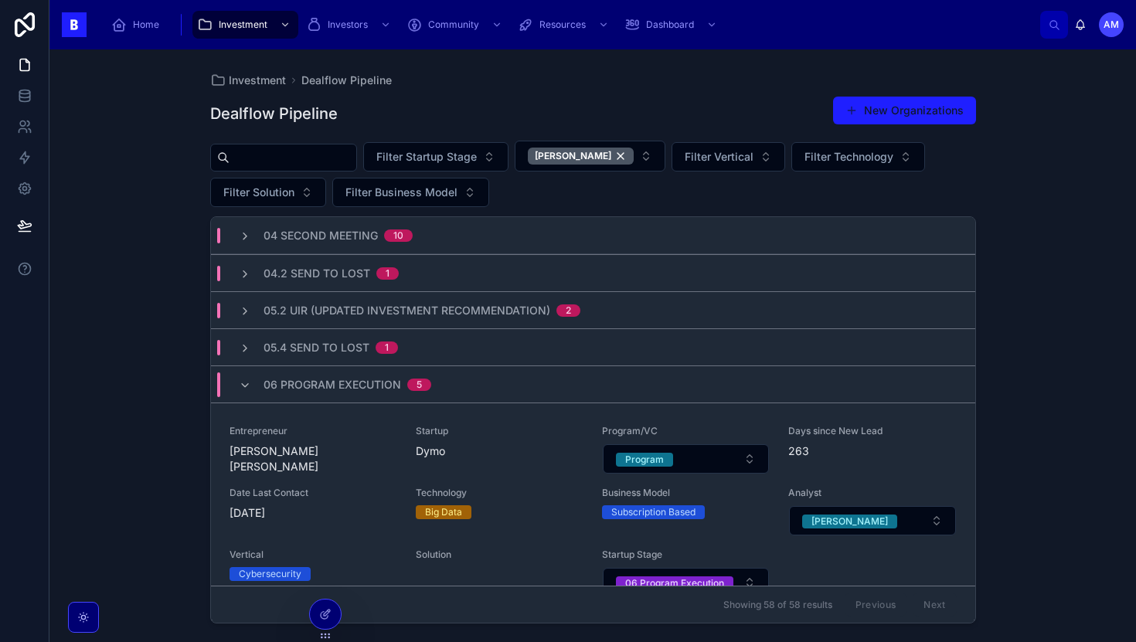
click at [346, 237] on span "04 Second Meeting" at bounding box center [321, 235] width 114 height 15
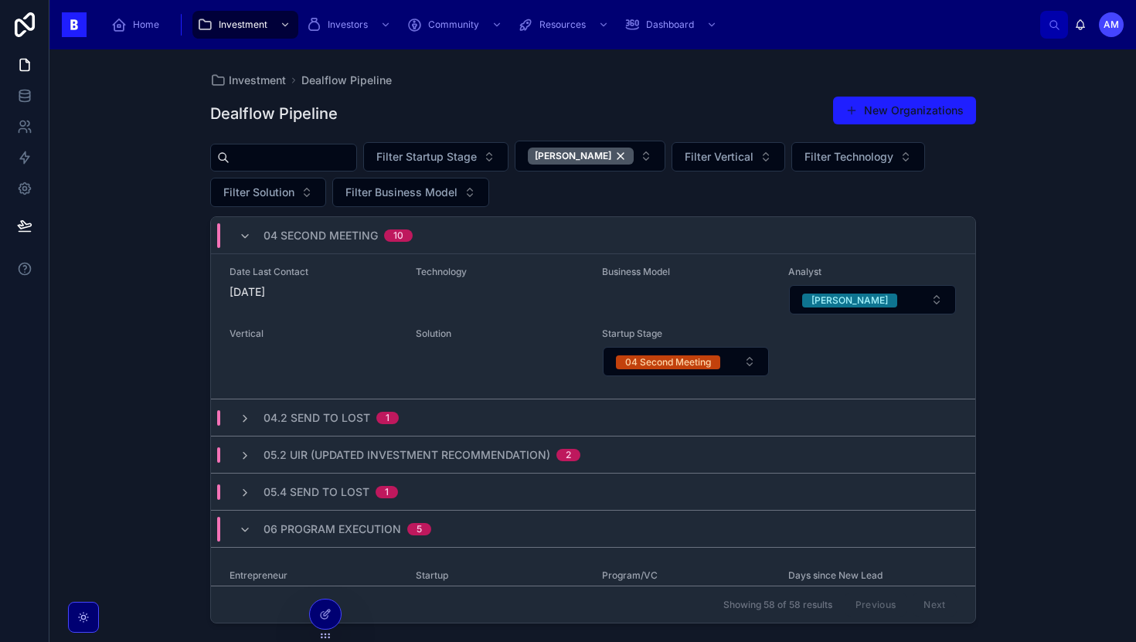
scroll to position [2162, 0]
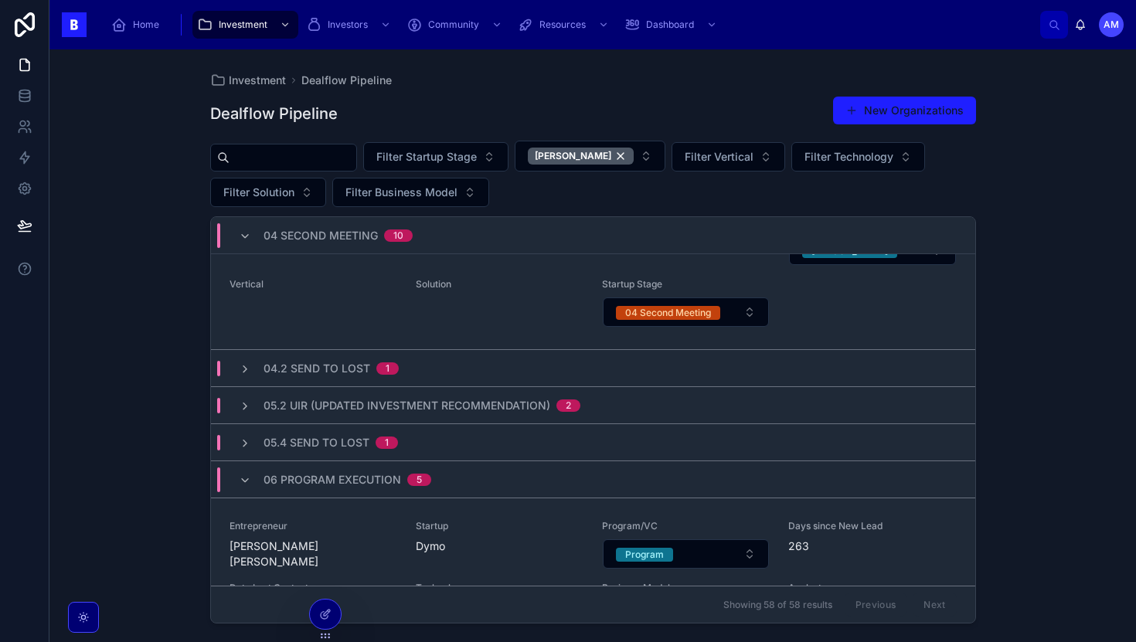
click at [371, 366] on div "04.2 Send to Lost 1" at bounding box center [331, 368] width 135 height 15
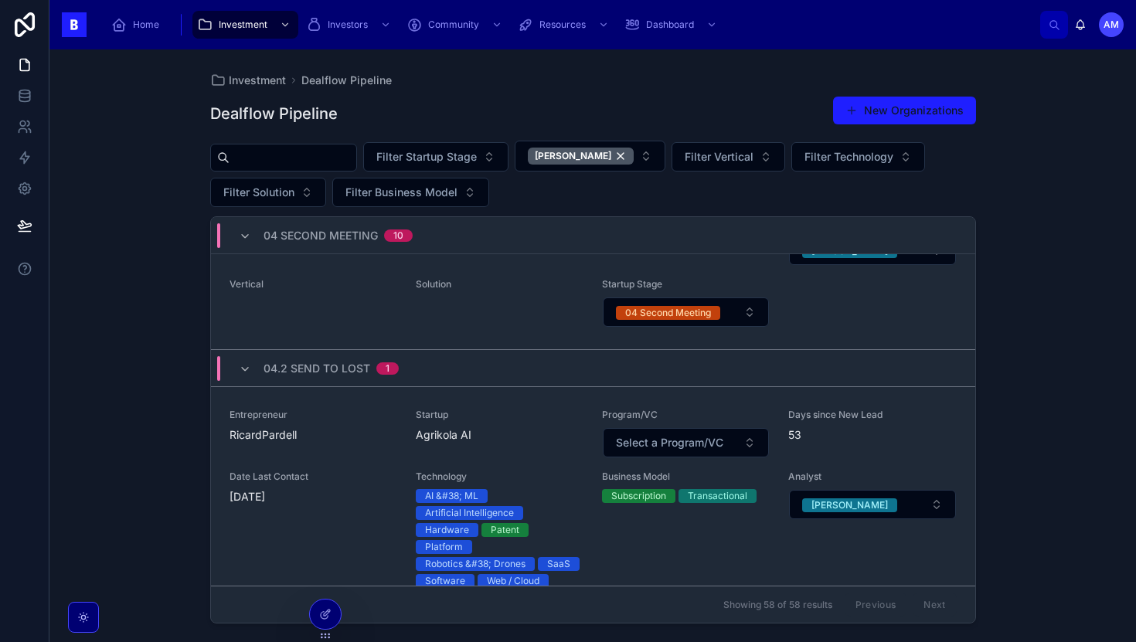
click at [364, 371] on span "04.2 Send to Lost" at bounding box center [317, 368] width 107 height 15
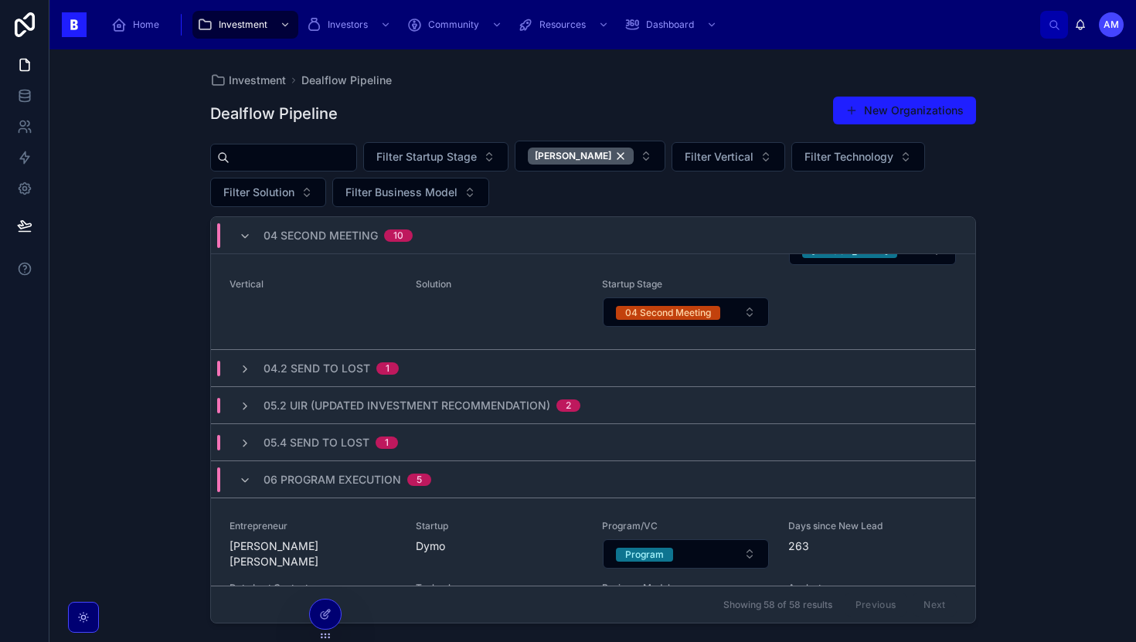
click at [349, 409] on span "05.2 UIR (Updated Investment Recommendation)" at bounding box center [407, 405] width 287 height 15
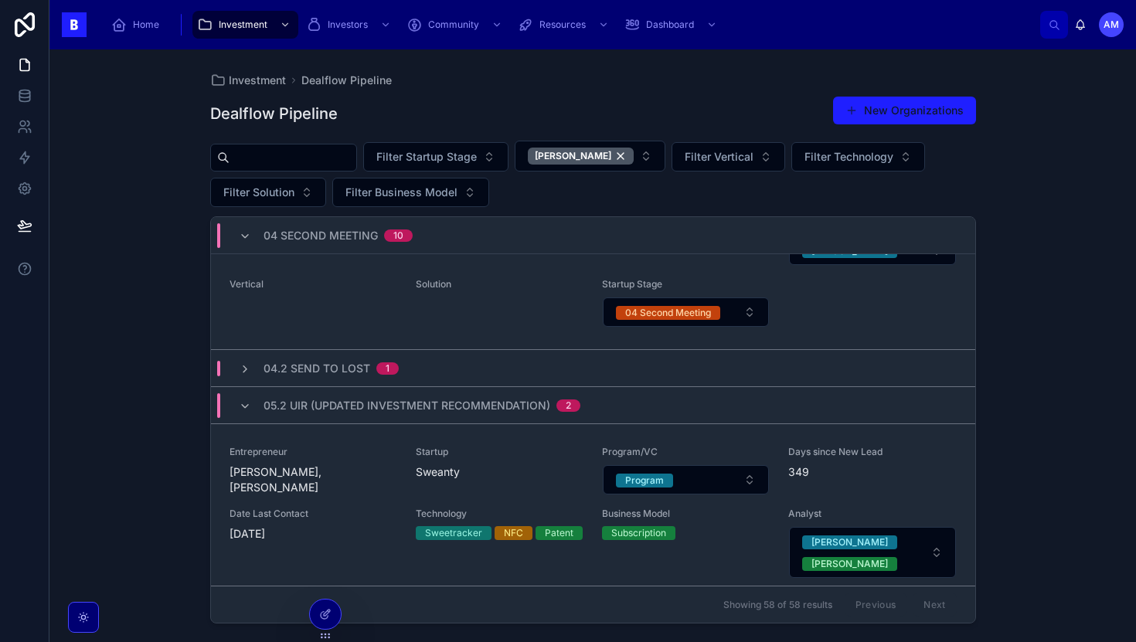
click at [349, 409] on span "05.2 UIR (Updated Investment Recommendation)" at bounding box center [407, 405] width 287 height 15
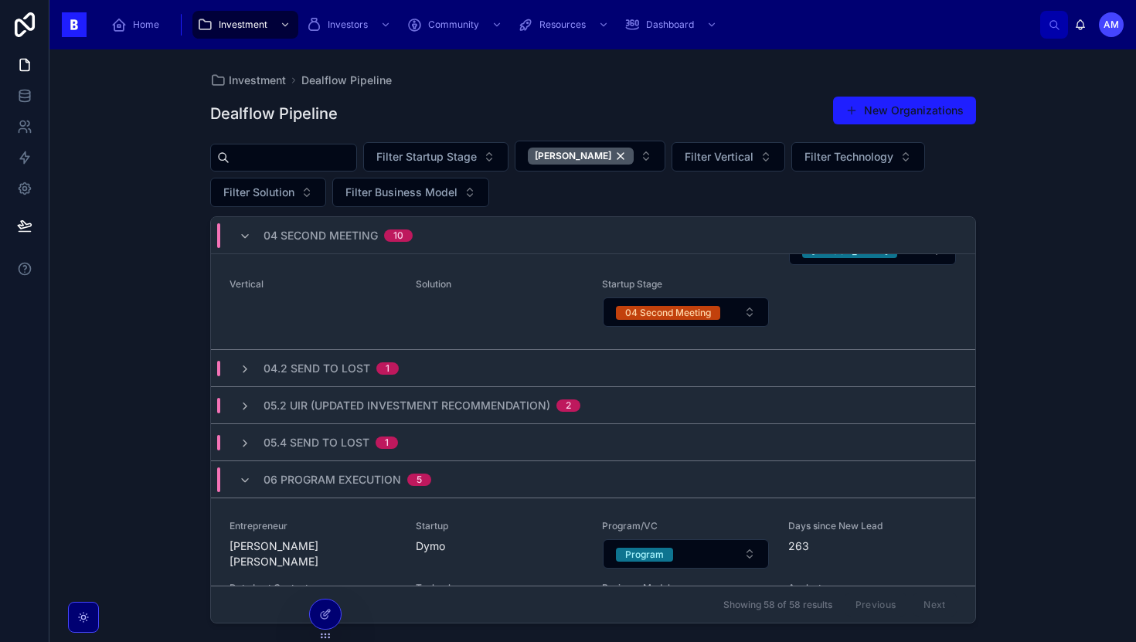
click at [349, 449] on span "05.4 Send to Lost" at bounding box center [317, 442] width 106 height 15
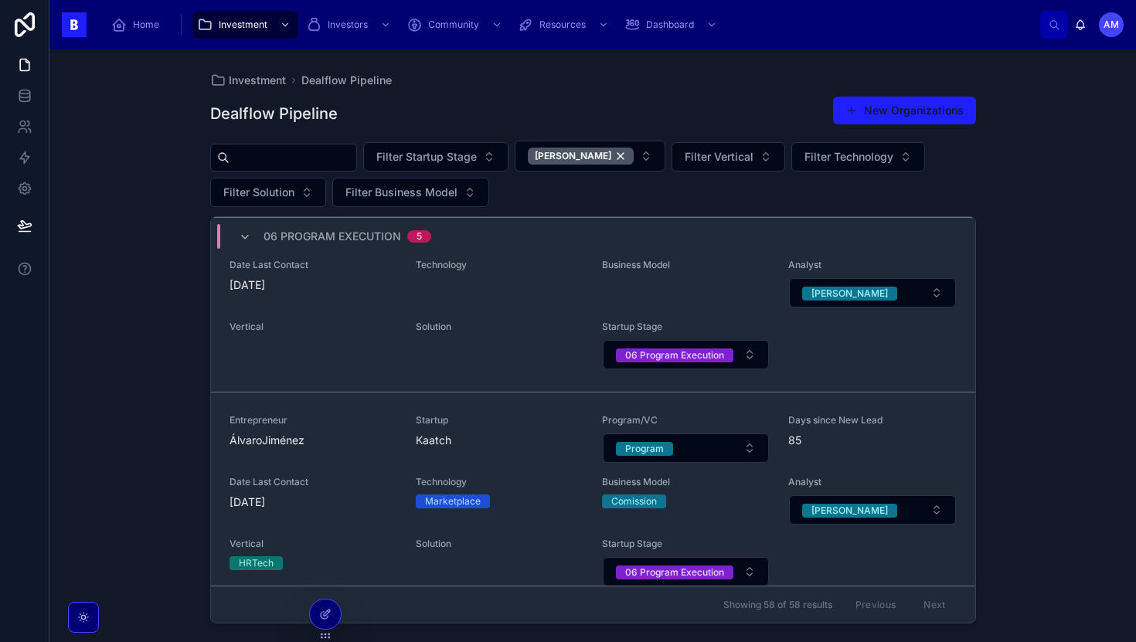
scroll to position [3050, 0]
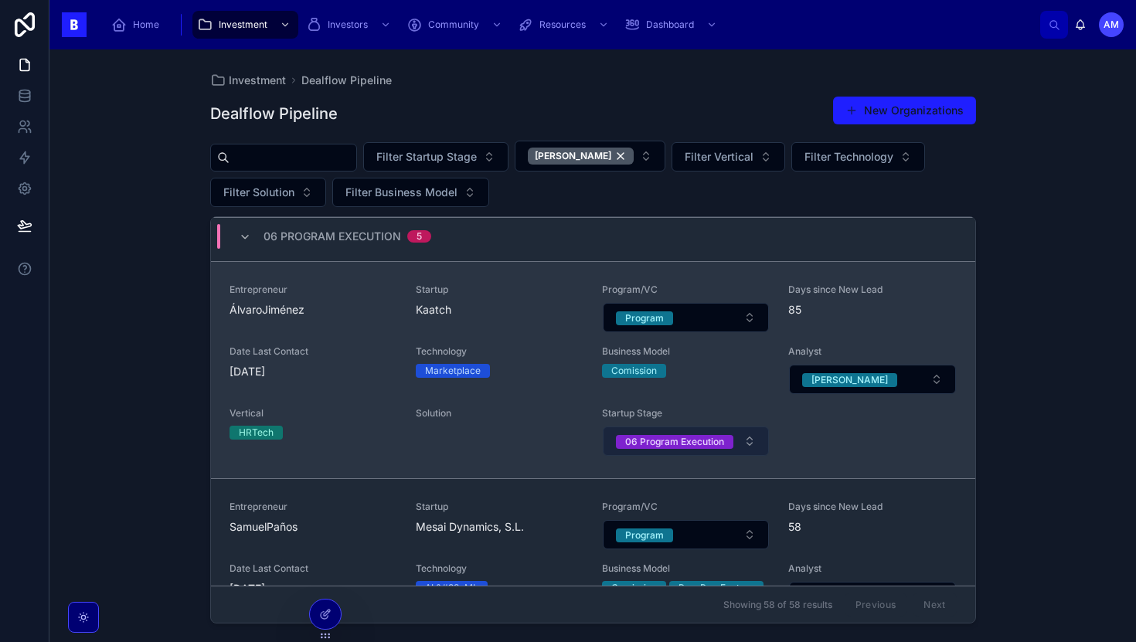
click at [693, 445] on div "06 Program Execution" at bounding box center [674, 442] width 99 height 14
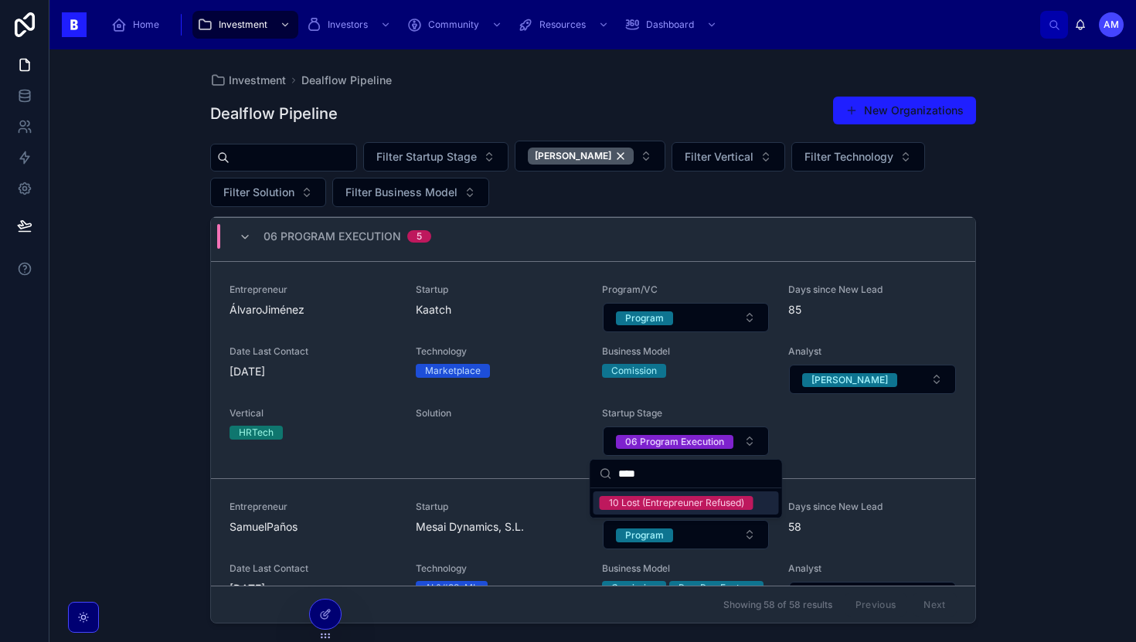
type input "****"
click at [648, 510] on div "10 Lost (Entrepreuner Refused)" at bounding box center [676, 503] width 135 height 14
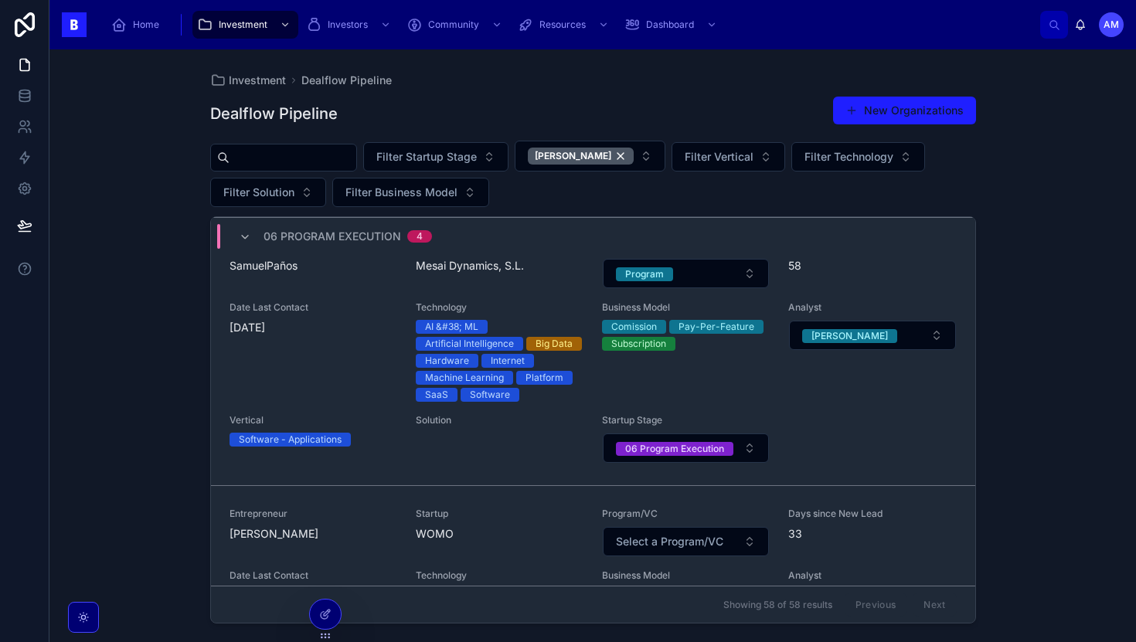
scroll to position [3098, 0]
